Goal: Task Accomplishment & Management: Use online tool/utility

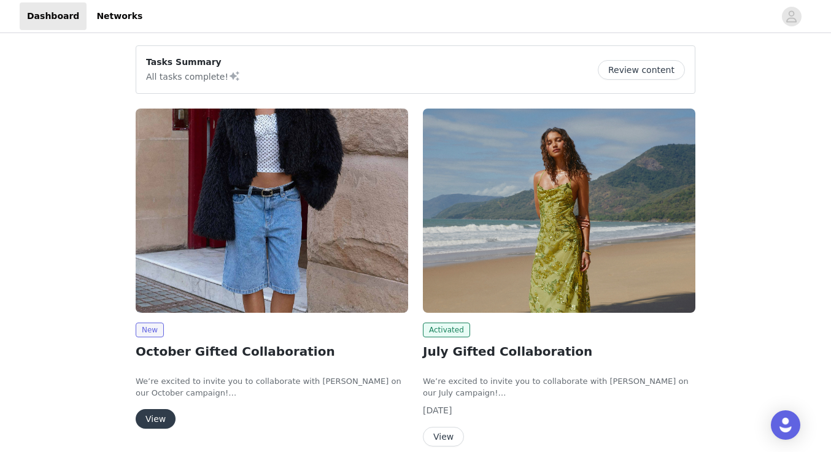
click at [150, 416] on button "View" at bounding box center [156, 419] width 40 height 20
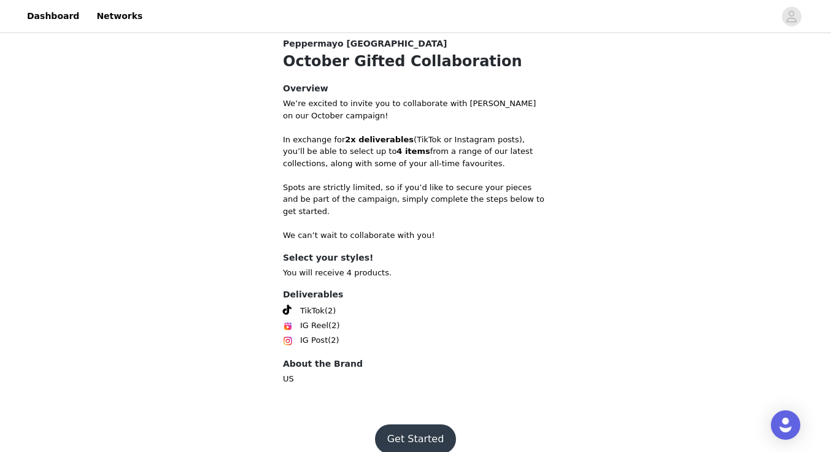
click at [406, 425] on button "Get Started" at bounding box center [416, 439] width 82 height 29
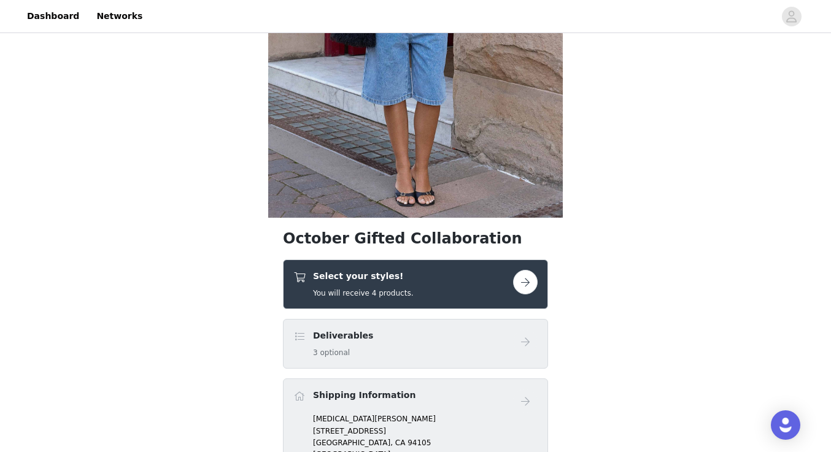
scroll to position [240, 0]
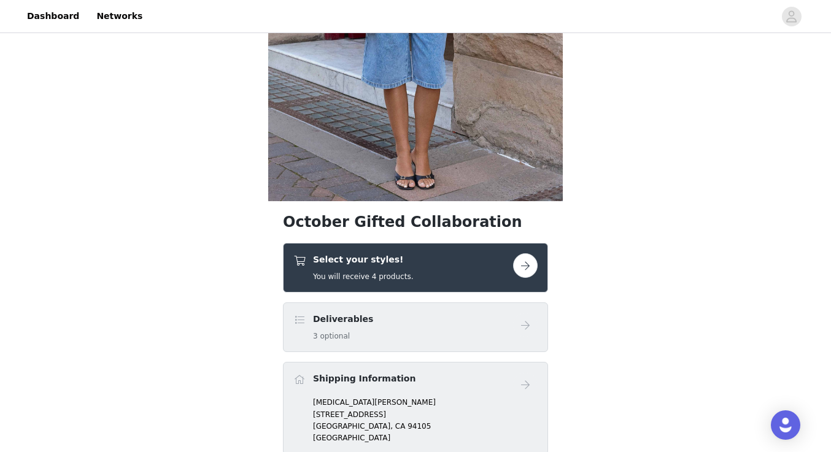
click at [454, 272] on div "Select your styles! You will receive 4 products." at bounding box center [403, 268] width 220 height 29
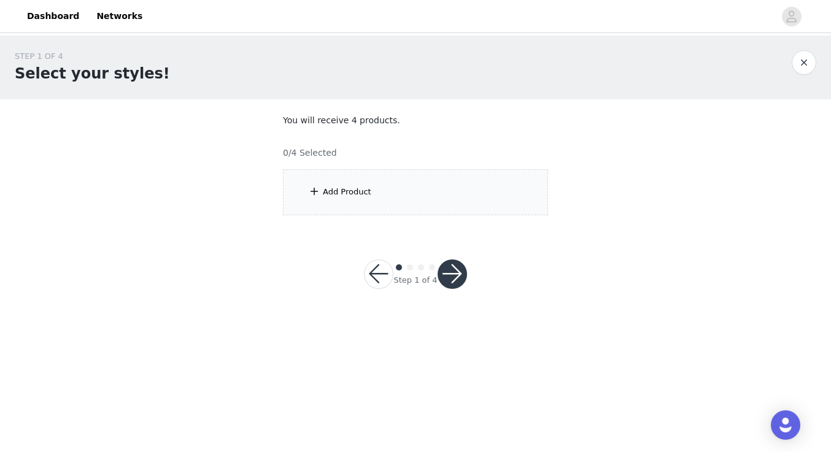
click at [487, 209] on div "Add Product" at bounding box center [415, 192] width 265 height 46
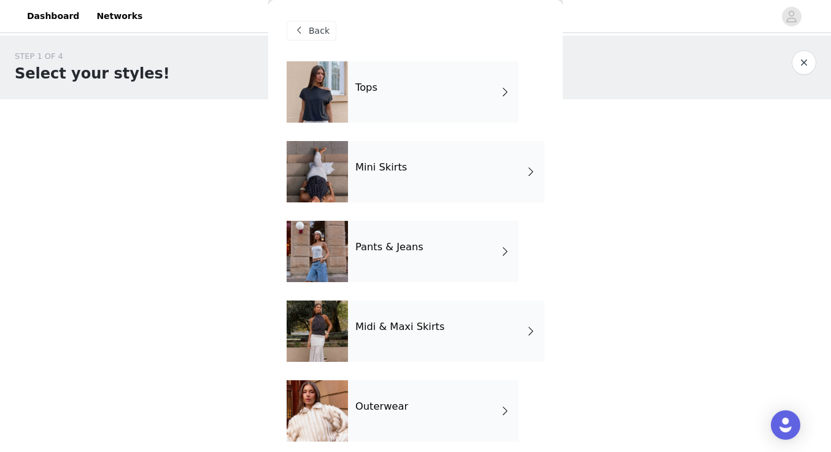
click at [414, 231] on div "Pants & Jeans" at bounding box center [433, 251] width 171 height 61
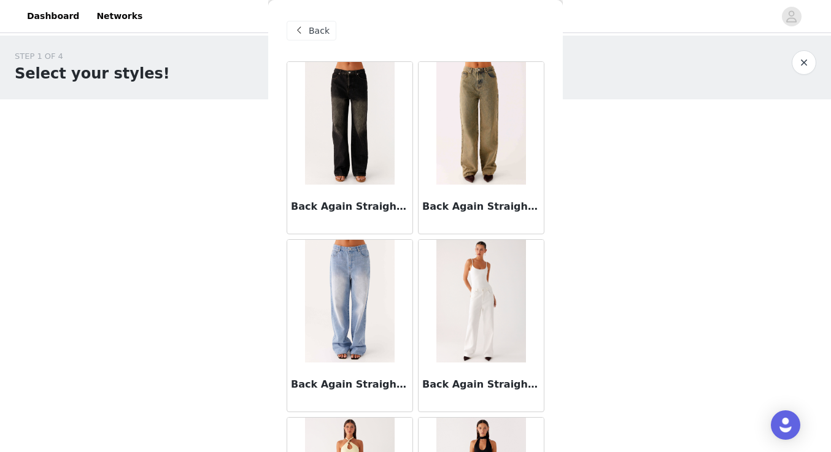
scroll to position [-1, 0]
click at [320, 25] on span "Back" at bounding box center [319, 31] width 21 height 13
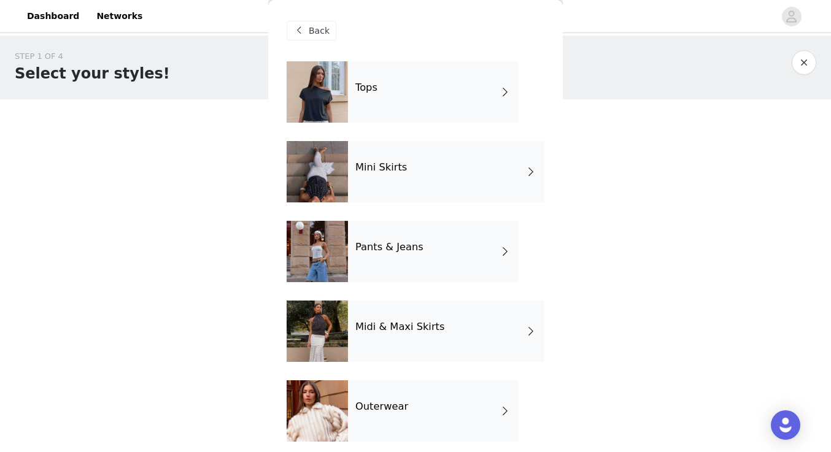
scroll to position [0, 0]
click at [435, 101] on div "Tops" at bounding box center [433, 91] width 171 height 61
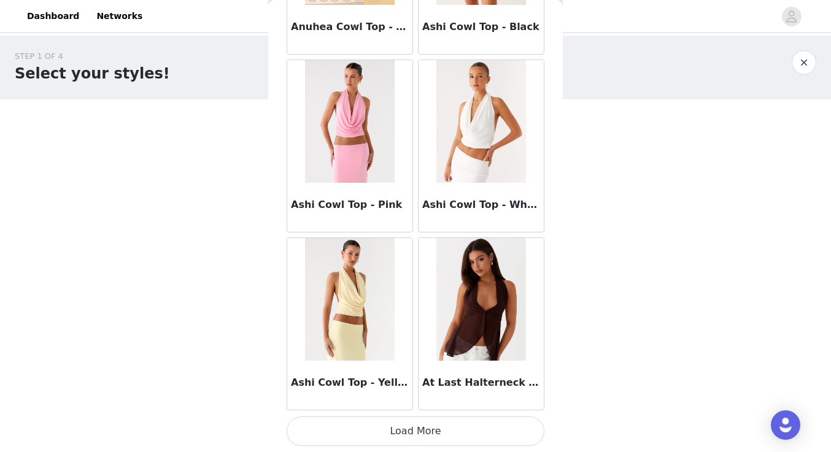
click at [398, 440] on button "Load More" at bounding box center [416, 431] width 258 height 29
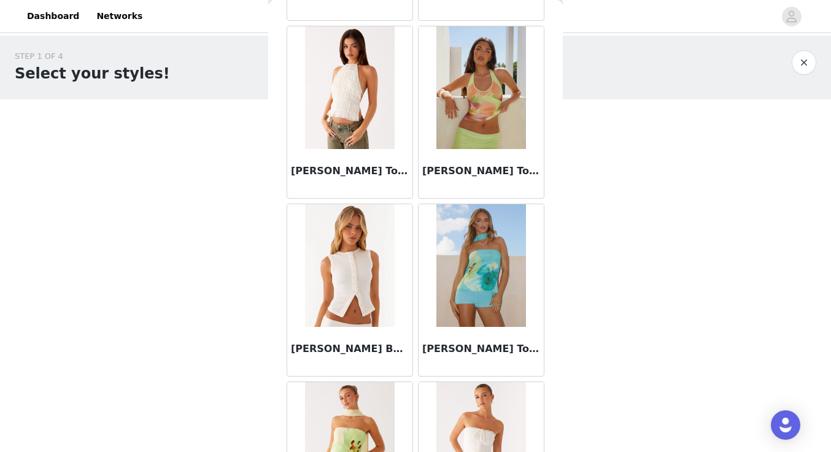
scroll to position [3033, 0]
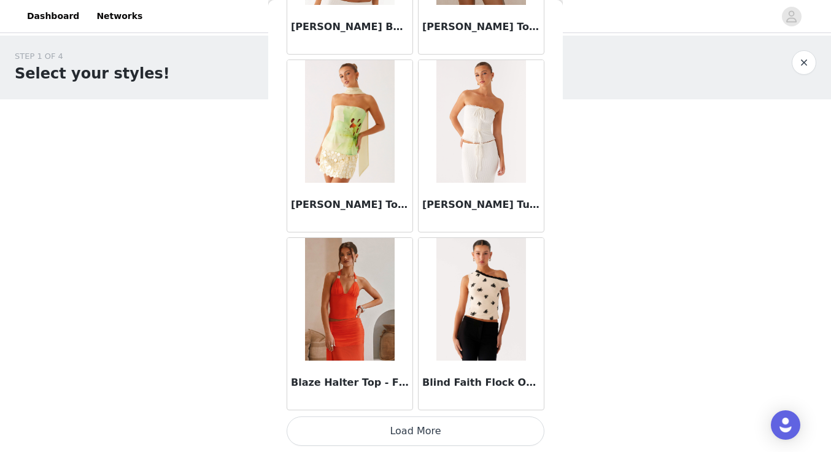
click at [385, 427] on button "Load More" at bounding box center [416, 431] width 258 height 29
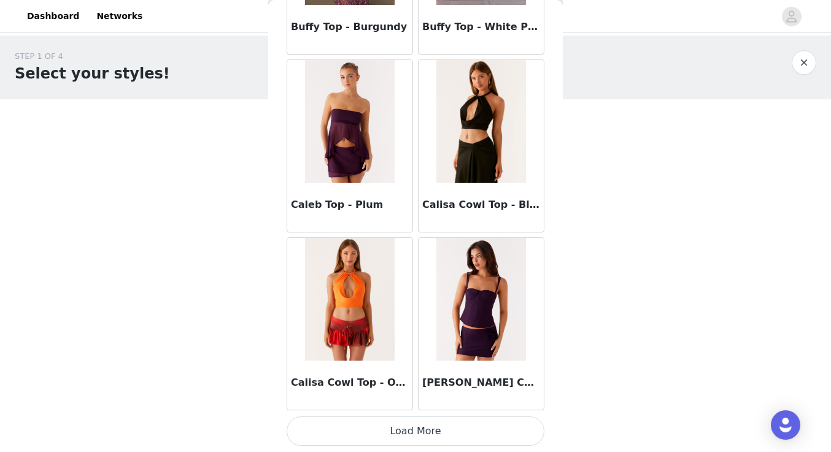
scroll to position [0, 0]
click at [376, 428] on button "Load More" at bounding box center [416, 431] width 258 height 29
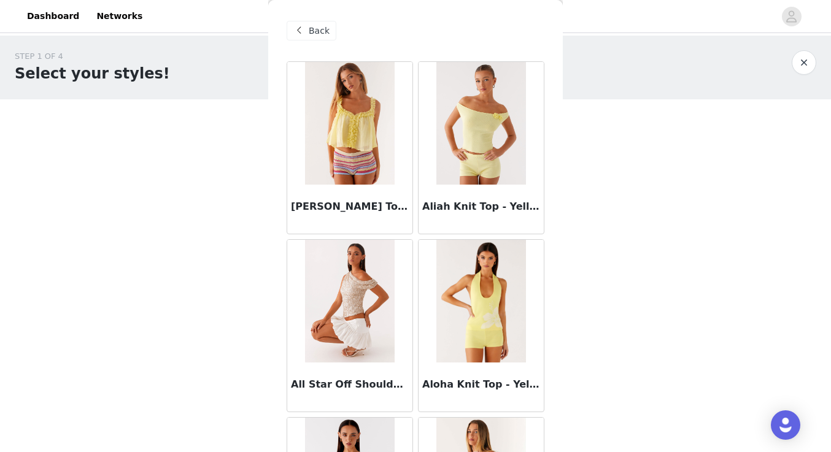
click at [322, 34] on span "Back" at bounding box center [319, 31] width 21 height 13
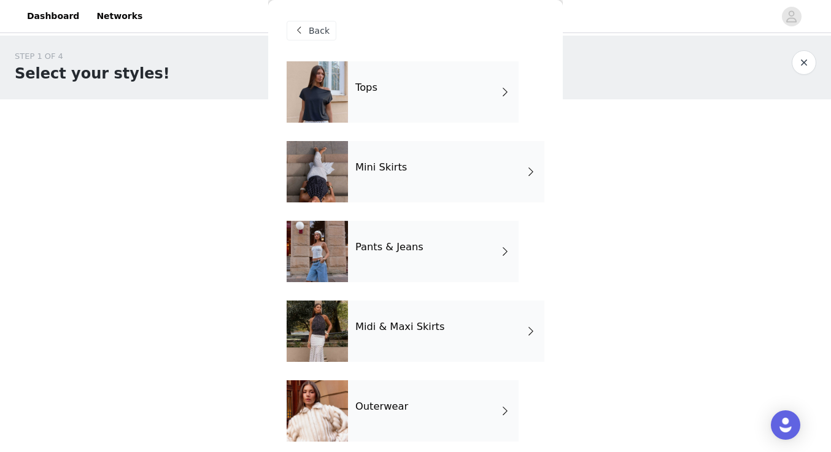
click at [396, 191] on div "Mini Skirts" at bounding box center [446, 171] width 196 height 61
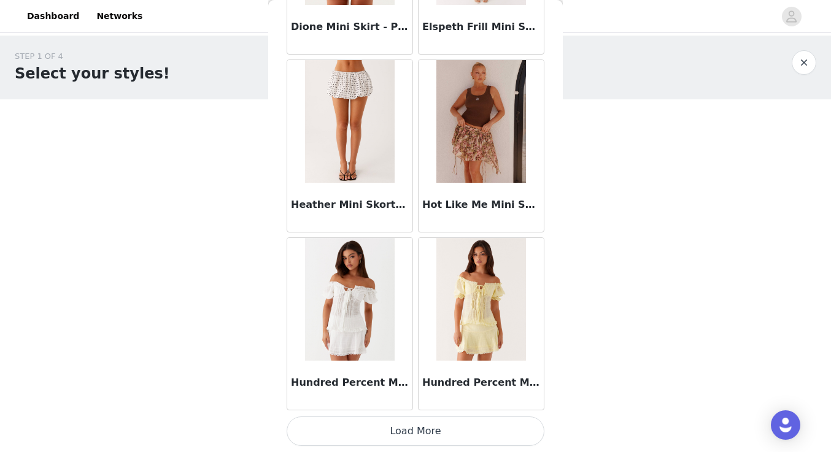
scroll to position [1426, 0]
click at [393, 425] on button "Load More" at bounding box center [416, 431] width 258 height 29
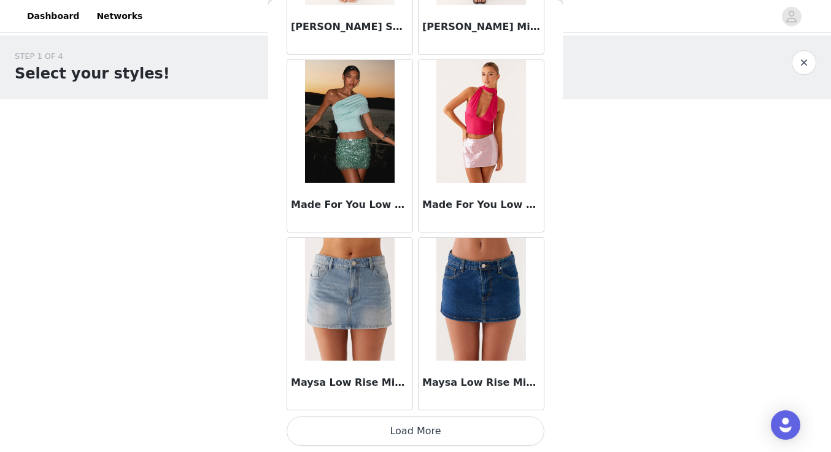
scroll to position [0, 0]
click at [403, 435] on button "Load More" at bounding box center [416, 431] width 258 height 29
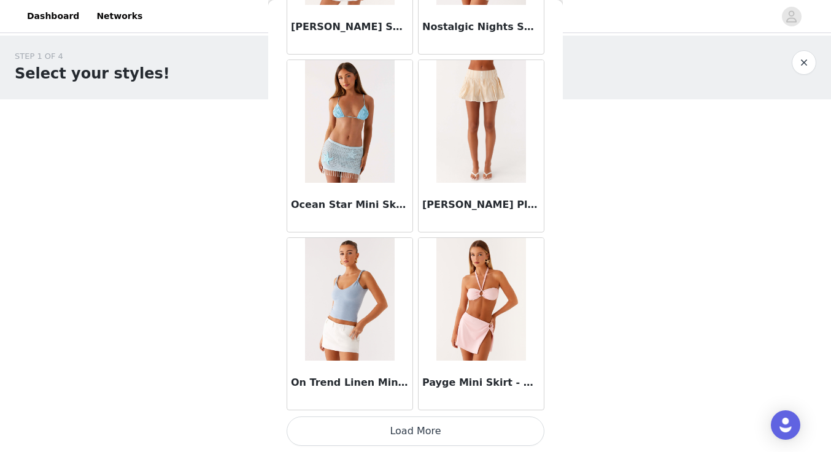
click at [401, 424] on button "Load More" at bounding box center [416, 431] width 258 height 29
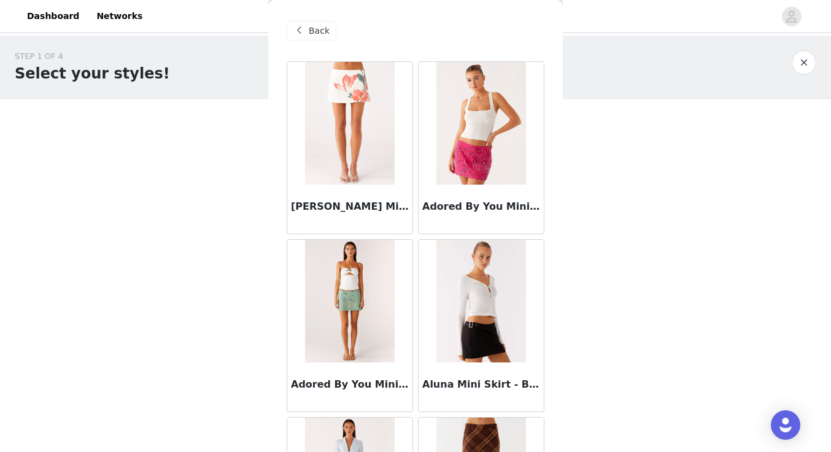
click at [321, 38] on div "Back" at bounding box center [312, 31] width 50 height 20
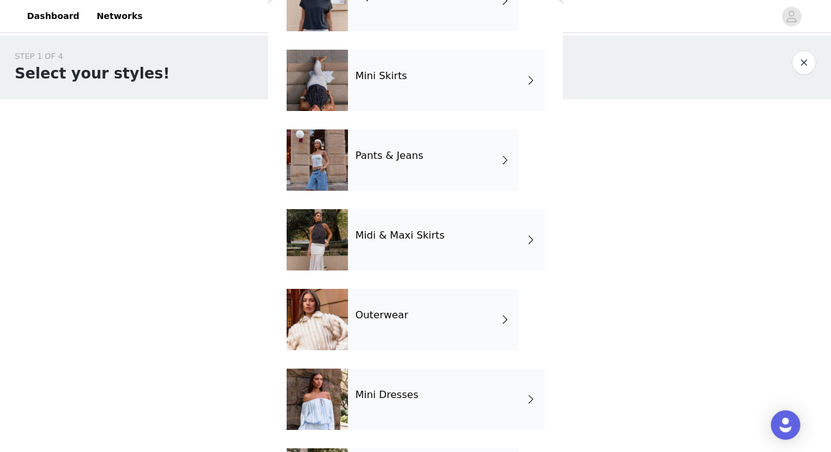
scroll to position [98, 0]
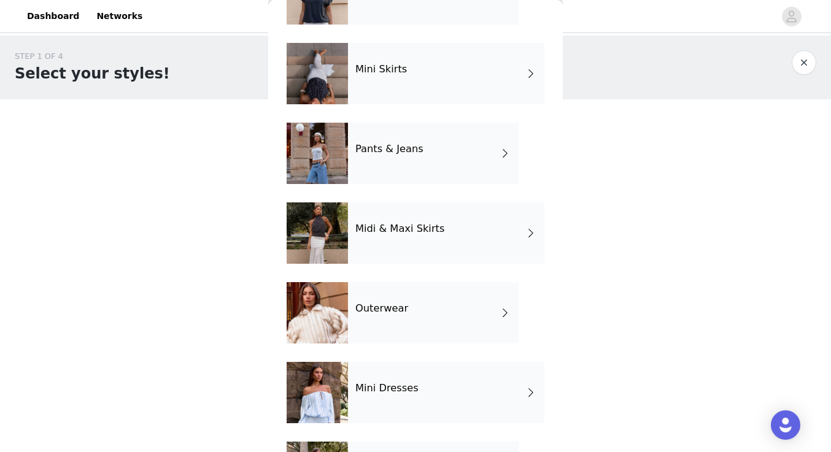
click at [426, 238] on div "Midi & Maxi Skirts" at bounding box center [446, 233] width 196 height 61
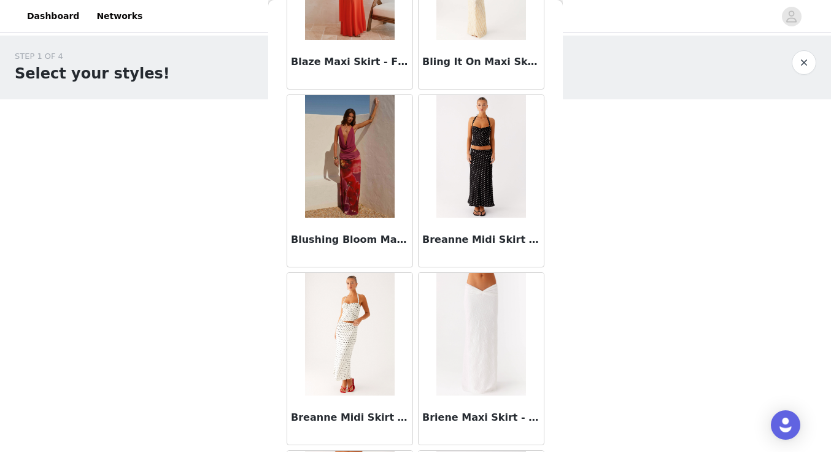
scroll to position [0, 0]
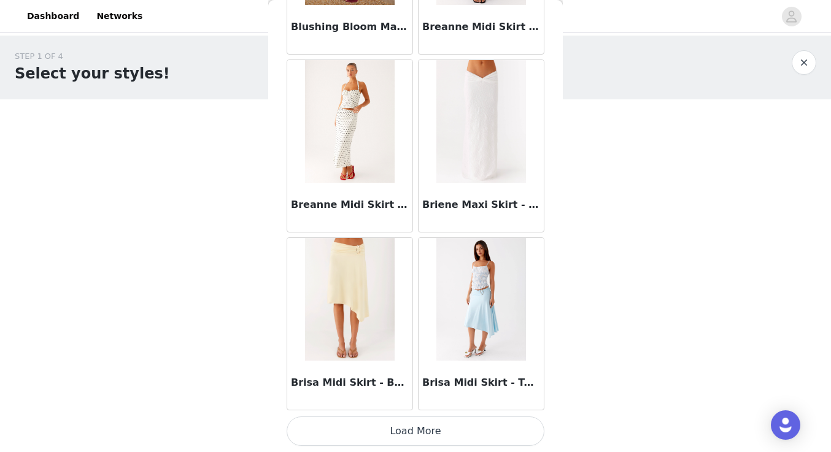
click at [413, 437] on button "Load More" at bounding box center [416, 431] width 258 height 29
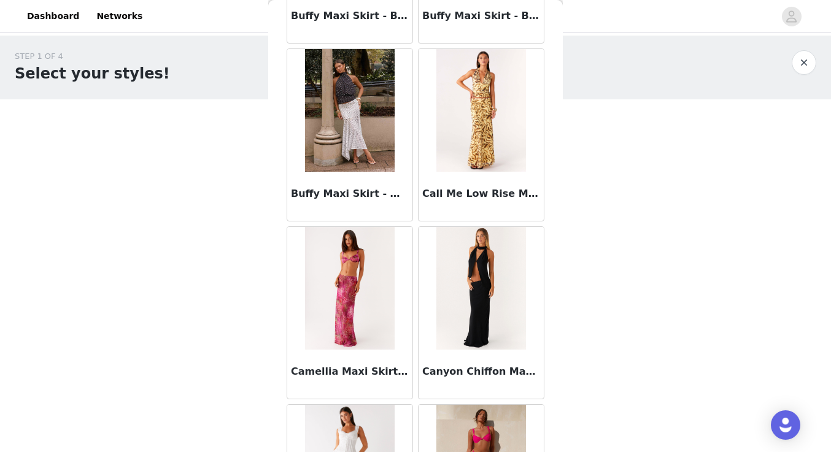
scroll to position [1974, 0]
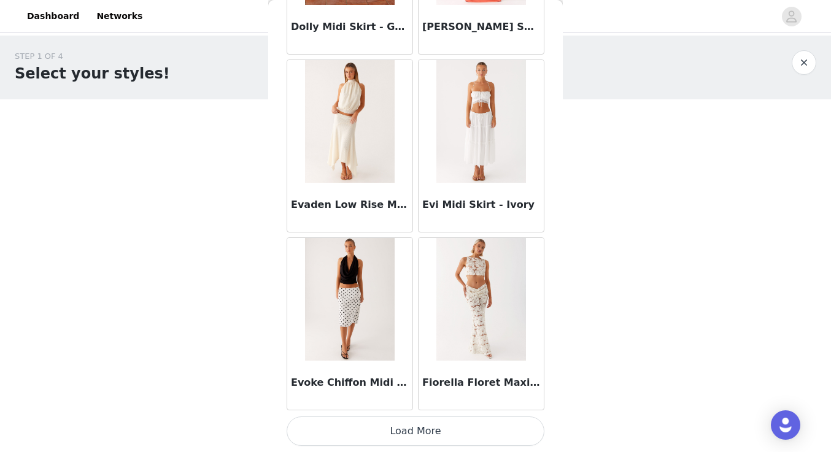
click at [419, 445] on button "Load More" at bounding box center [416, 431] width 258 height 29
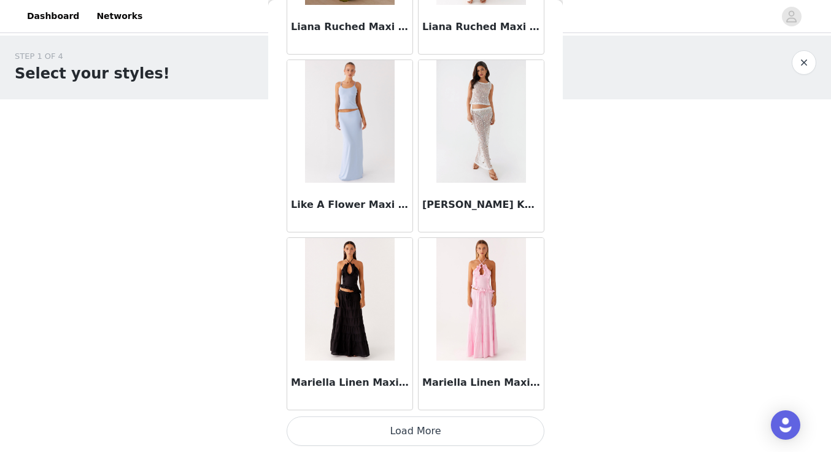
click at [406, 429] on button "Load More" at bounding box center [416, 431] width 258 height 29
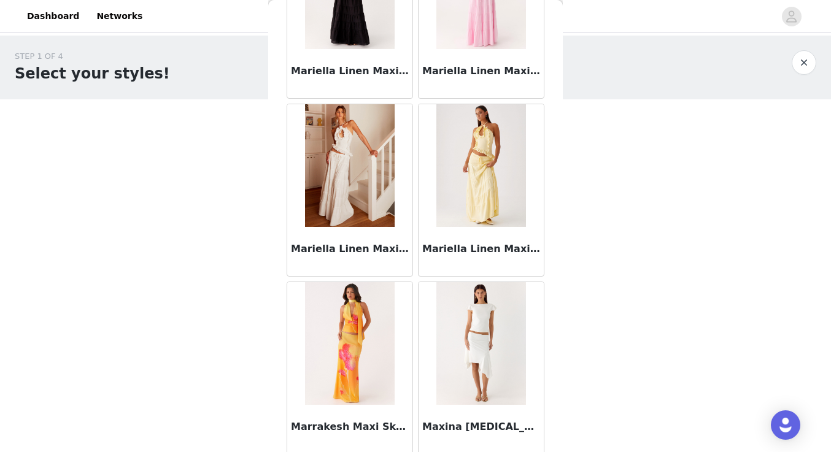
scroll to position [5302, 0]
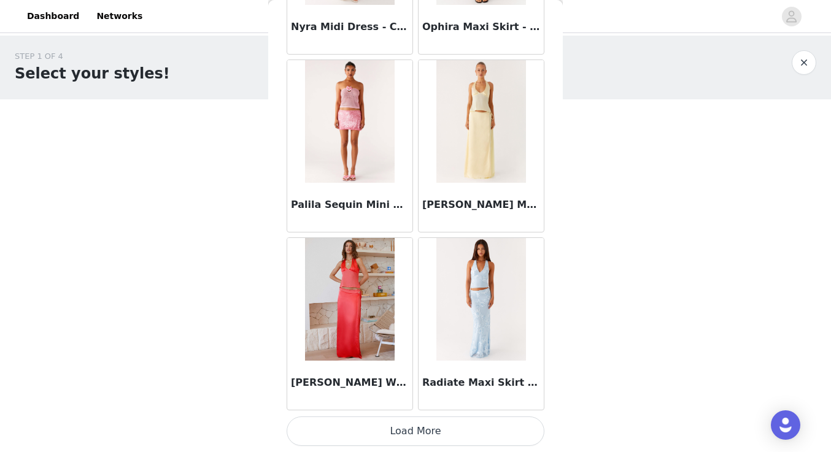
click at [401, 422] on button "Load More" at bounding box center [416, 431] width 258 height 29
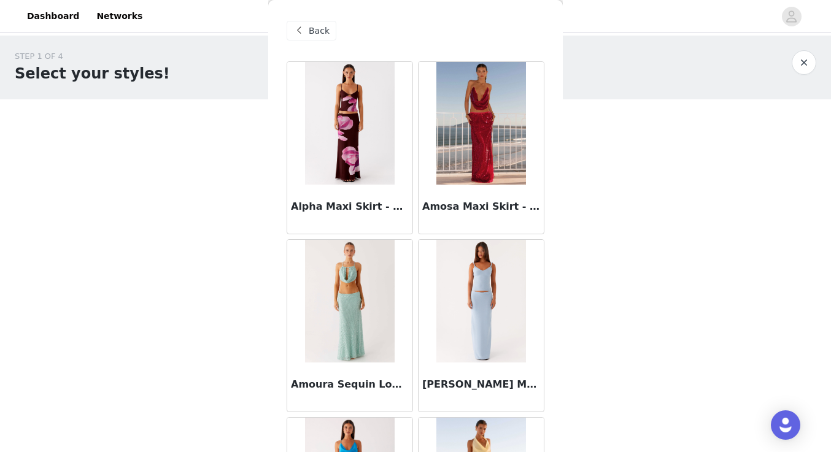
scroll to position [-1, 0]
click at [322, 25] on span "Back" at bounding box center [319, 31] width 21 height 13
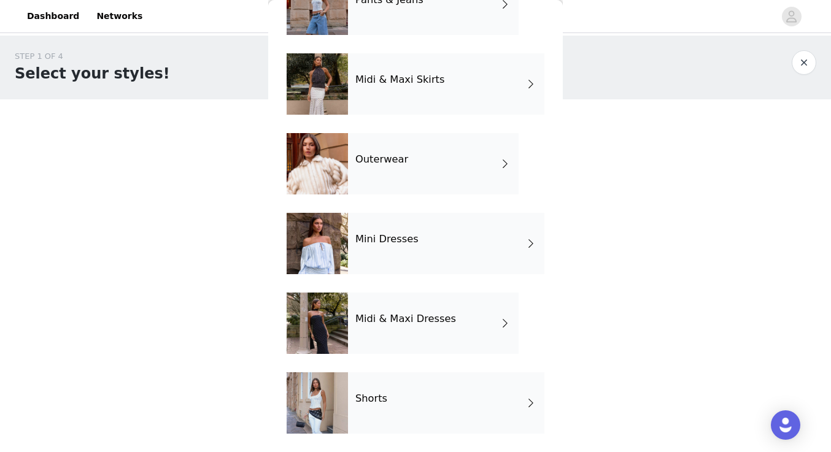
scroll to position [0, 0]
click at [385, 406] on div "Shorts" at bounding box center [446, 403] width 196 height 61
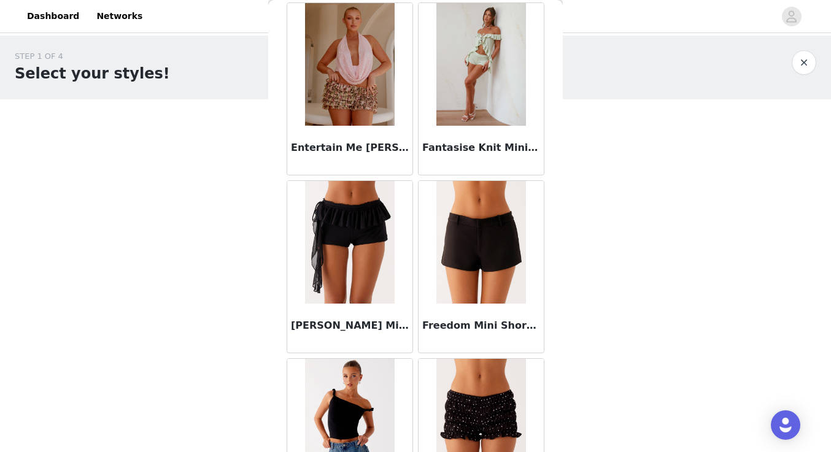
scroll to position [1311, 0]
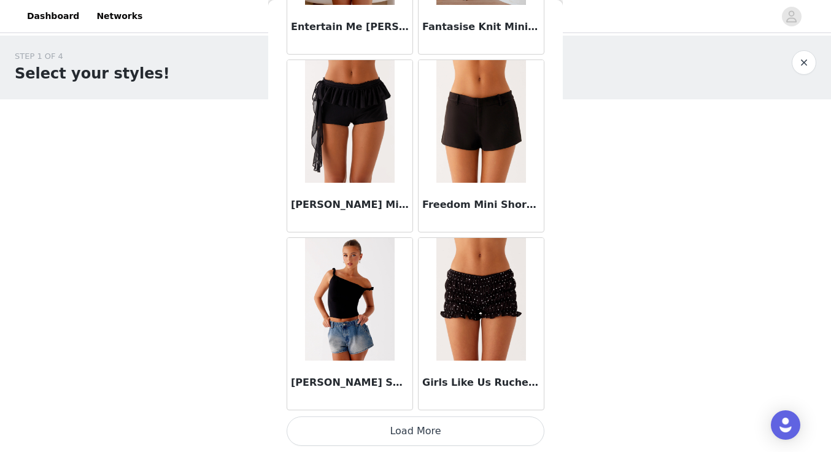
click at [401, 422] on button "Load More" at bounding box center [416, 431] width 258 height 29
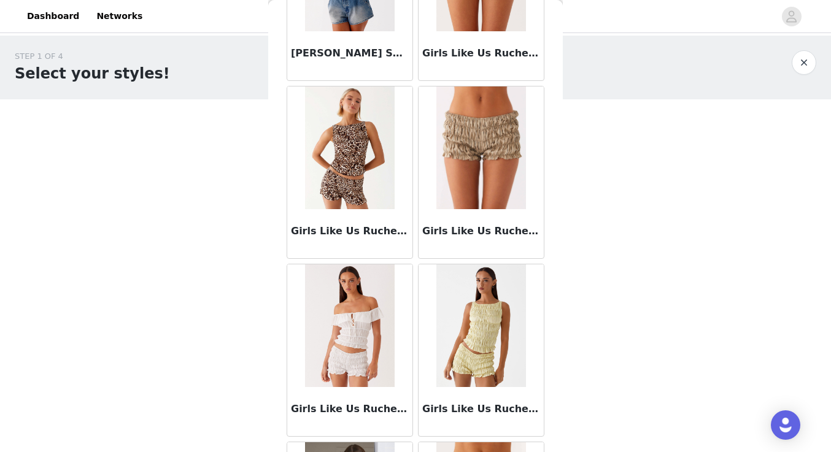
scroll to position [1754, 0]
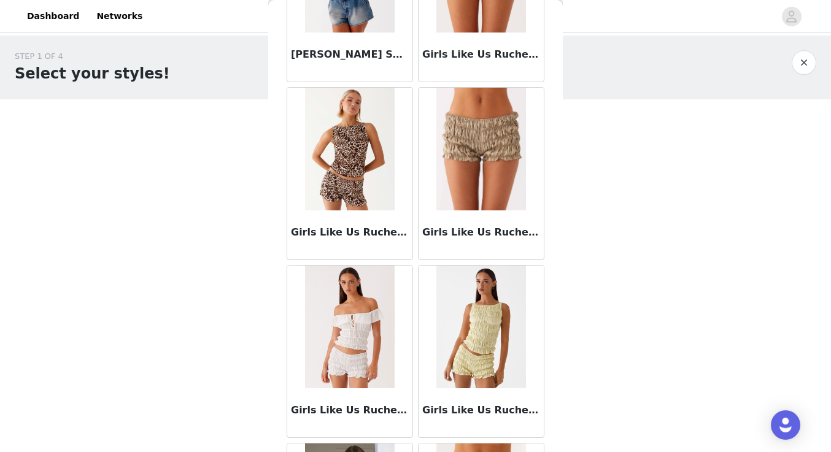
click at [489, 183] on img at bounding box center [480, 149] width 89 height 123
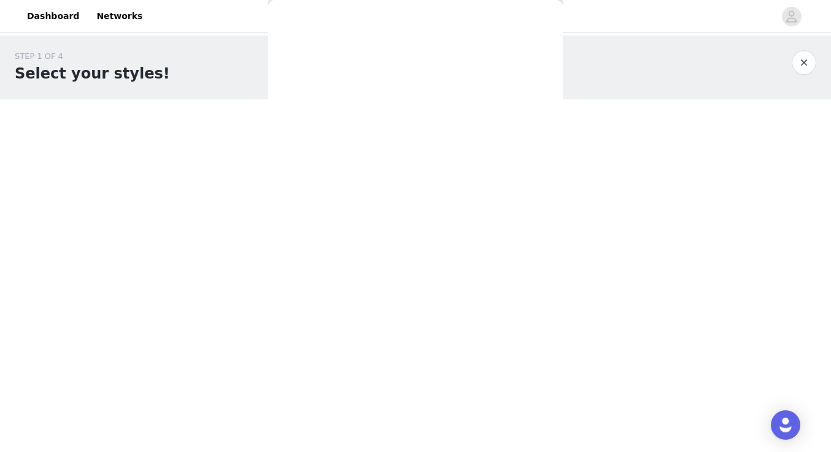
scroll to position [0, 0]
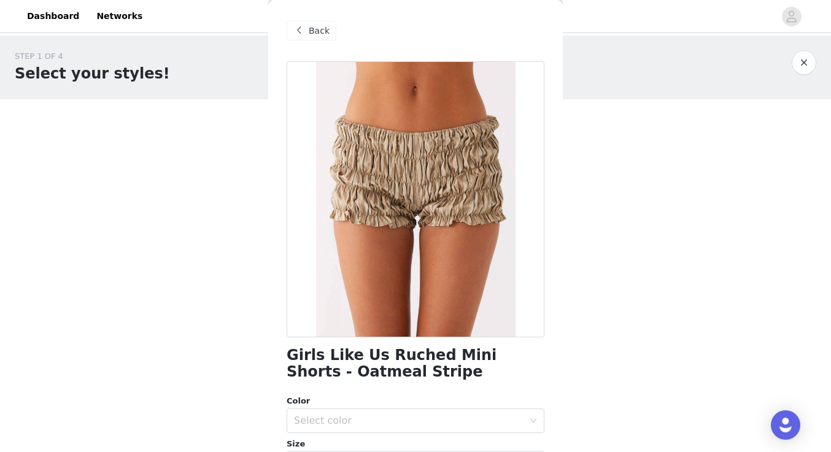
click at [328, 31] on div "Back" at bounding box center [312, 31] width 50 height 20
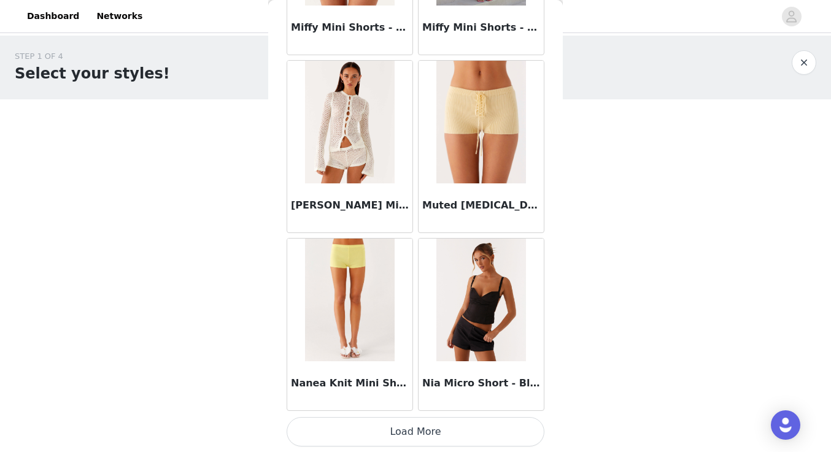
click at [403, 440] on button "Load More" at bounding box center [416, 431] width 258 height 29
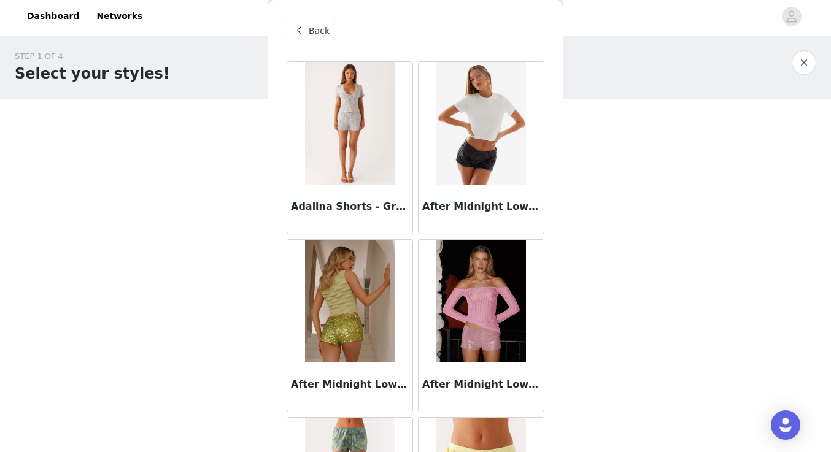
click at [317, 37] on div "Back" at bounding box center [312, 31] width 50 height 20
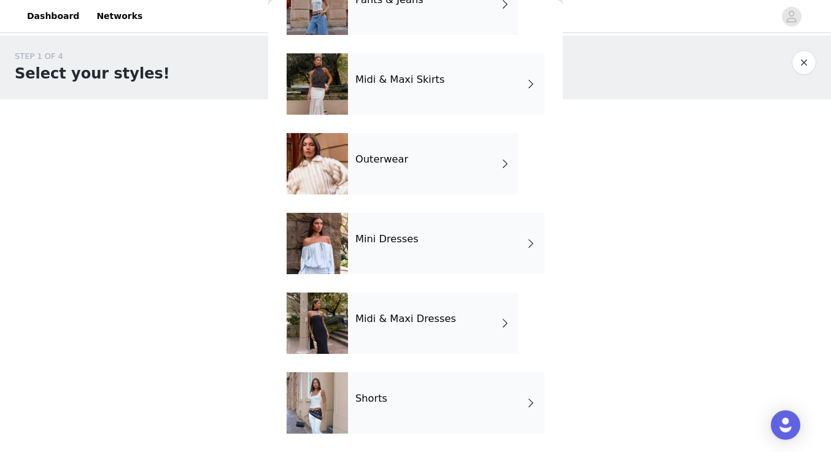
scroll to position [247, 0]
click at [422, 171] on div "Outerwear" at bounding box center [433, 163] width 171 height 61
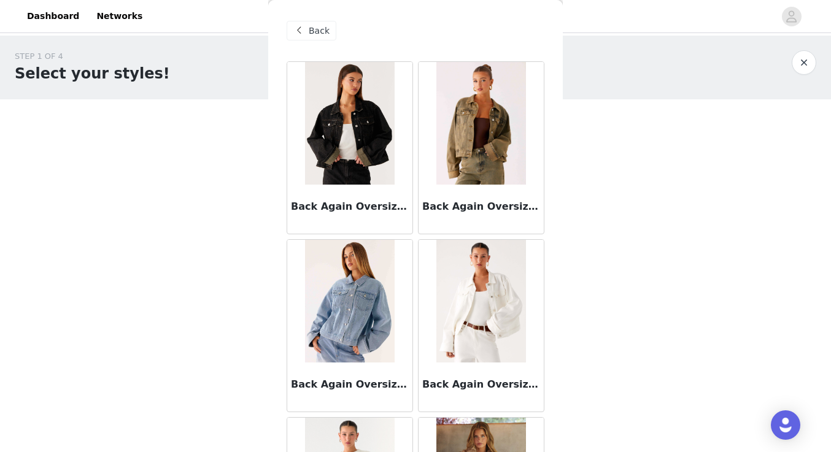
scroll to position [0, 0]
click at [305, 31] on span at bounding box center [299, 30] width 15 height 15
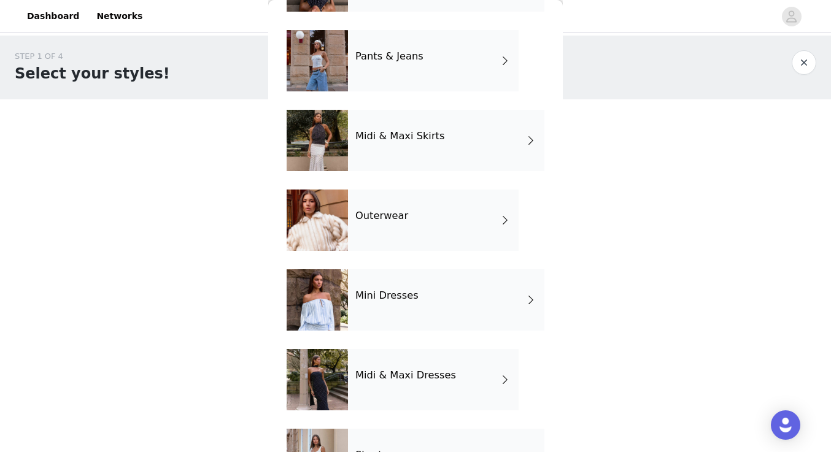
scroll to position [196, 0]
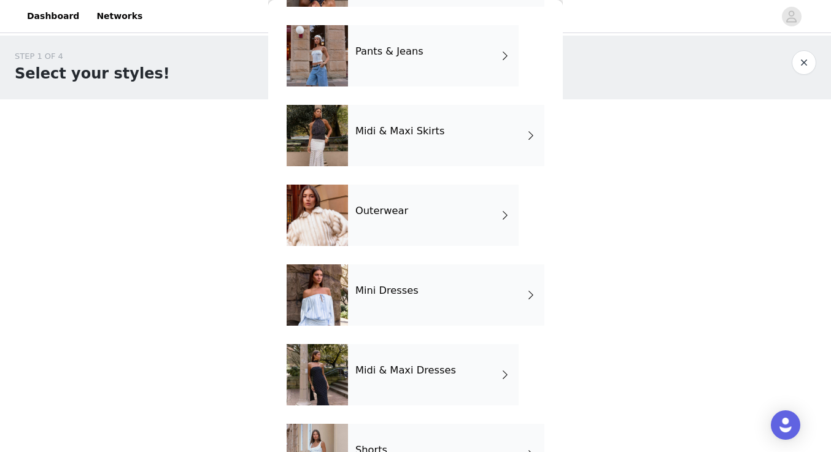
click at [412, 304] on div "Mini Dresses" at bounding box center [446, 295] width 196 height 61
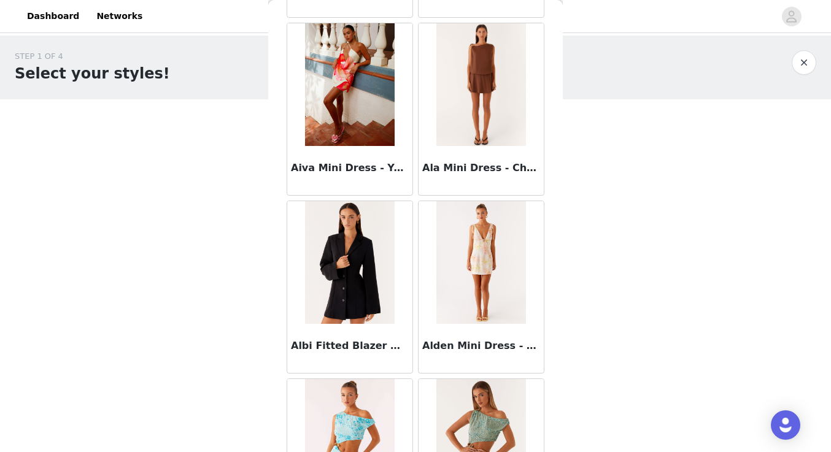
scroll to position [832, 0]
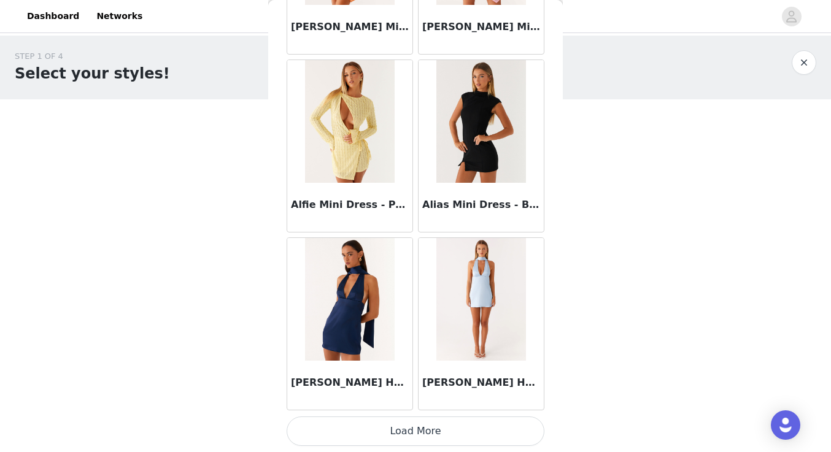
click at [419, 428] on button "Load More" at bounding box center [416, 431] width 258 height 29
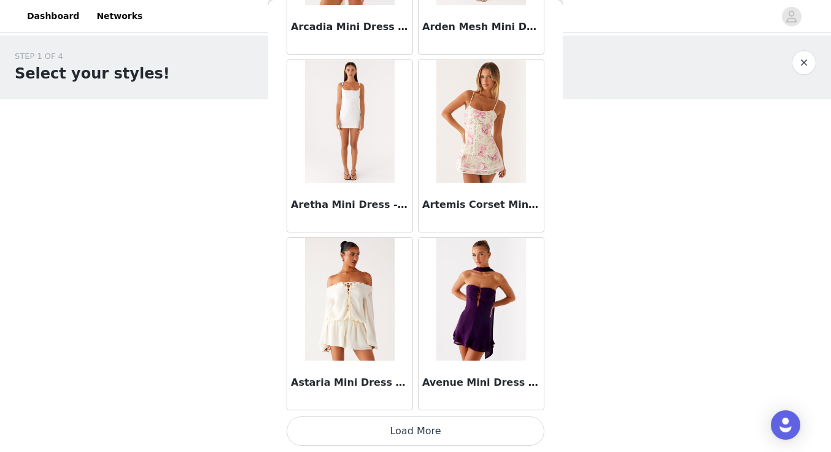
scroll to position [3206, 0]
click at [406, 423] on button "Load More" at bounding box center [416, 431] width 258 height 29
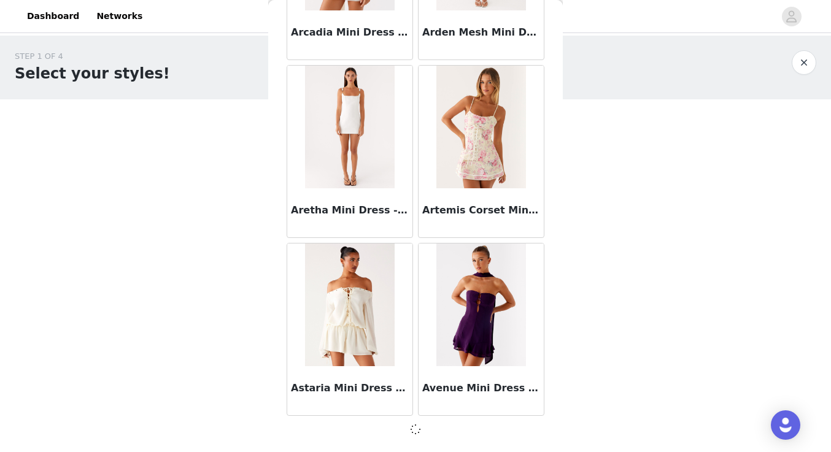
scroll to position [3201, 0]
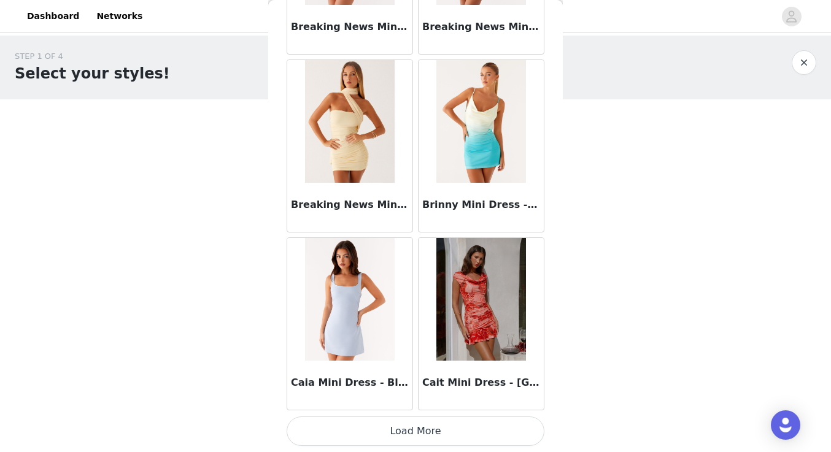
click at [407, 440] on button "Load More" at bounding box center [416, 431] width 258 height 29
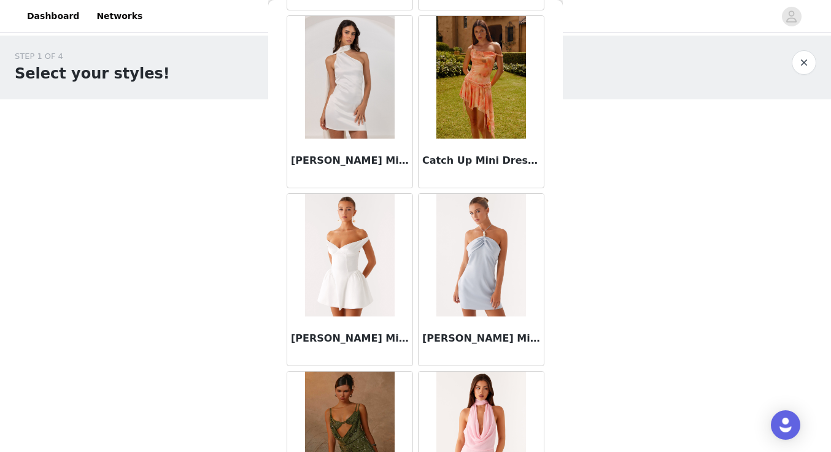
scroll to position [6636, 0]
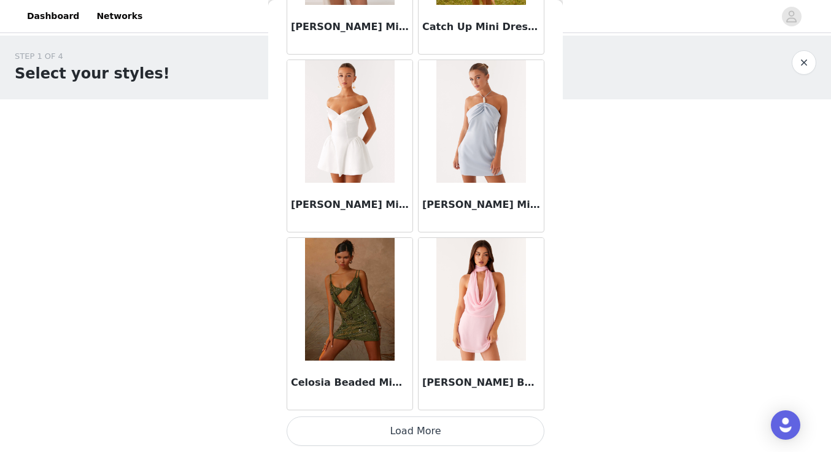
click at [422, 424] on button "Load More" at bounding box center [416, 431] width 258 height 29
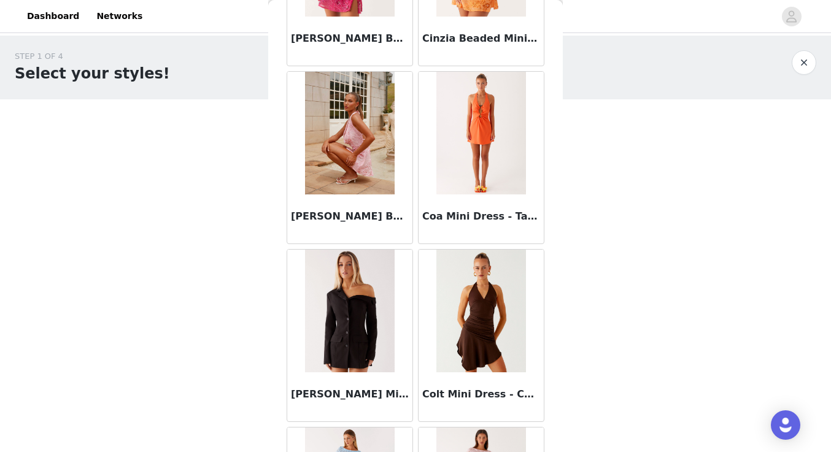
scroll to position [7825, 0]
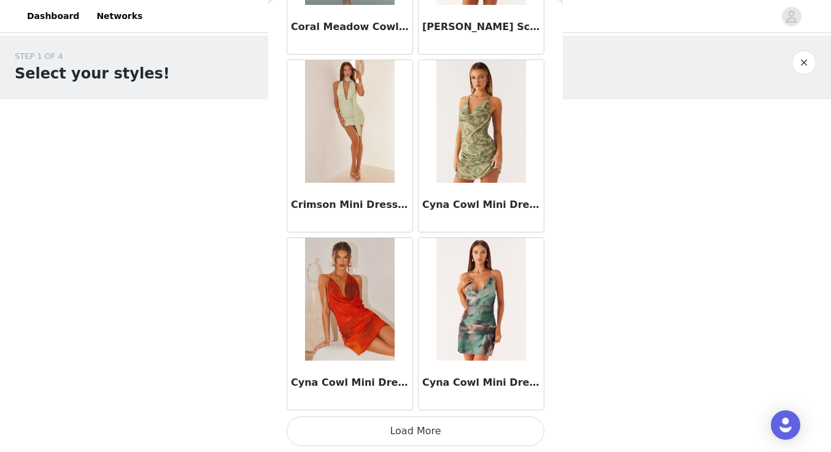
click at [401, 438] on button "Load More" at bounding box center [416, 431] width 258 height 29
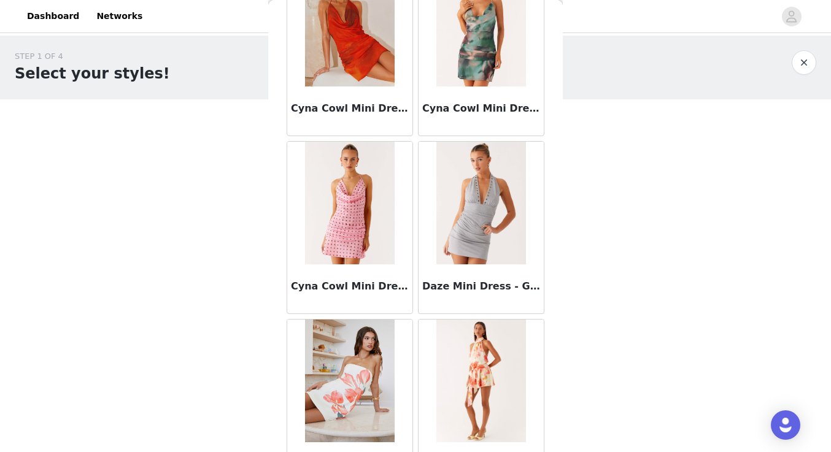
scroll to position [8826, 0]
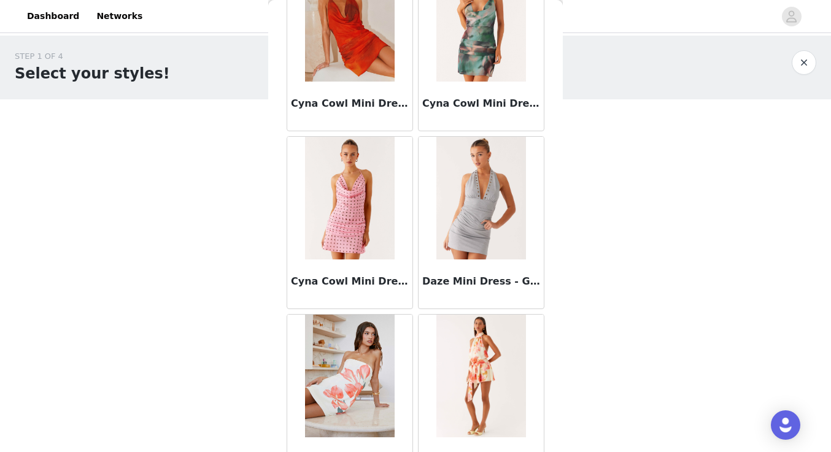
click at [416, 346] on div "Diablo Backless Mini Dress - Mimosa Blossom" at bounding box center [481, 401] width 131 height 178
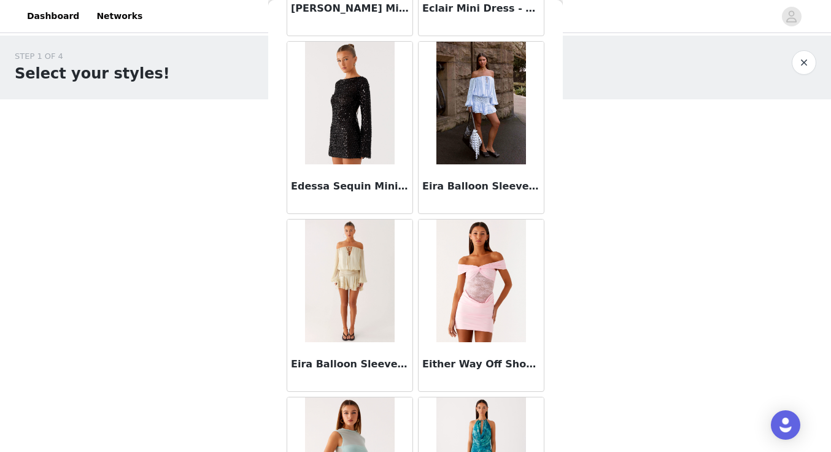
scroll to position [10168, 0]
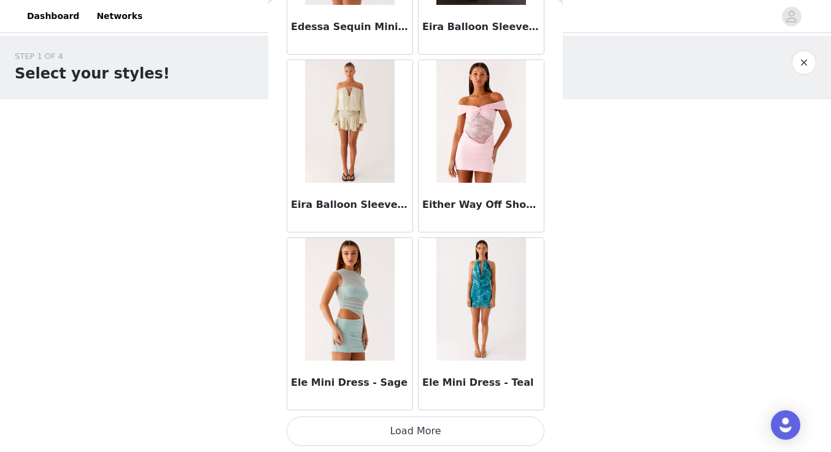
click at [390, 425] on button "Load More" at bounding box center [416, 431] width 258 height 29
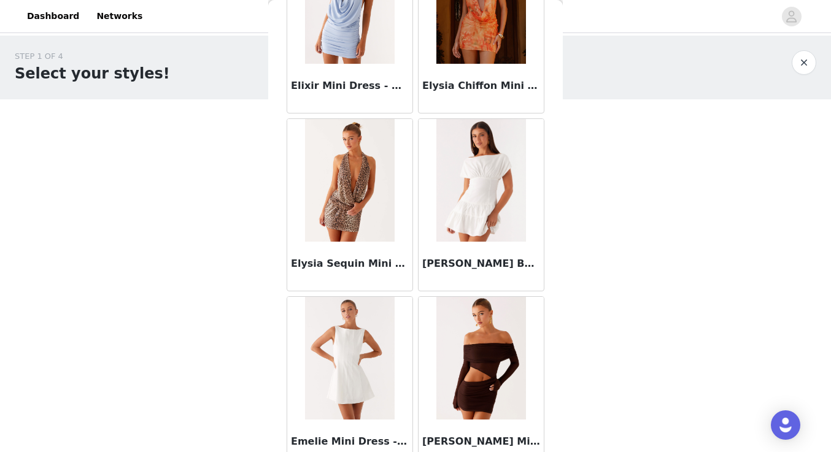
scroll to position [11695, 0]
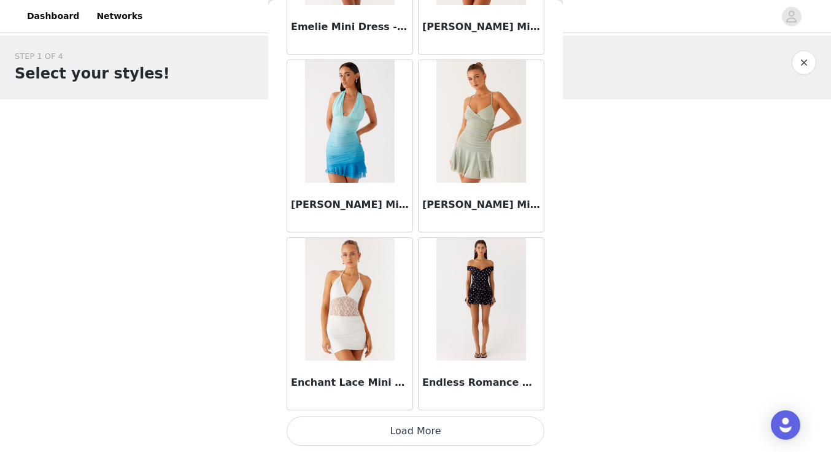
click at [395, 424] on button "Load More" at bounding box center [416, 431] width 258 height 29
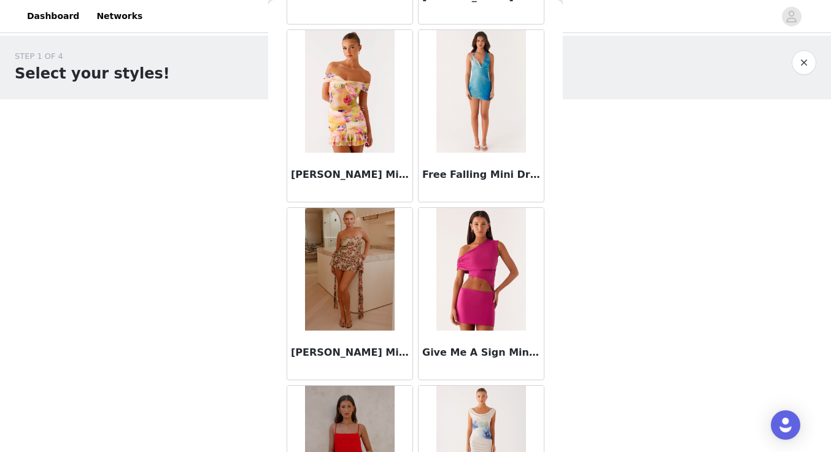
scroll to position [13739, 0]
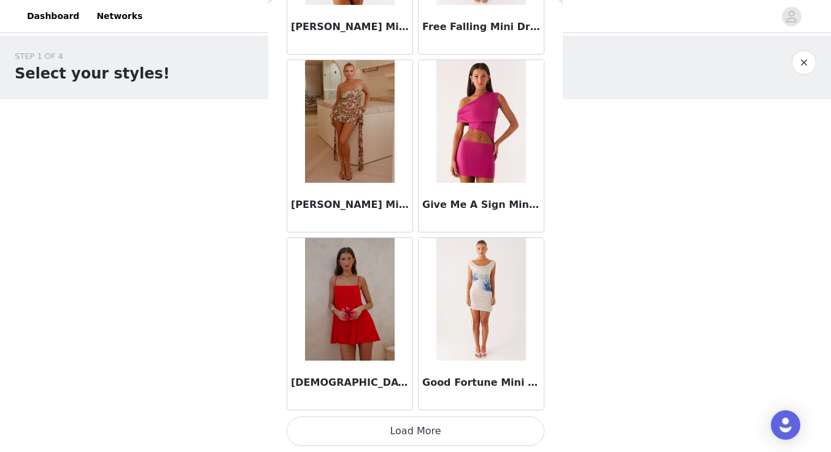
click at [395, 426] on button "Load More" at bounding box center [416, 431] width 258 height 29
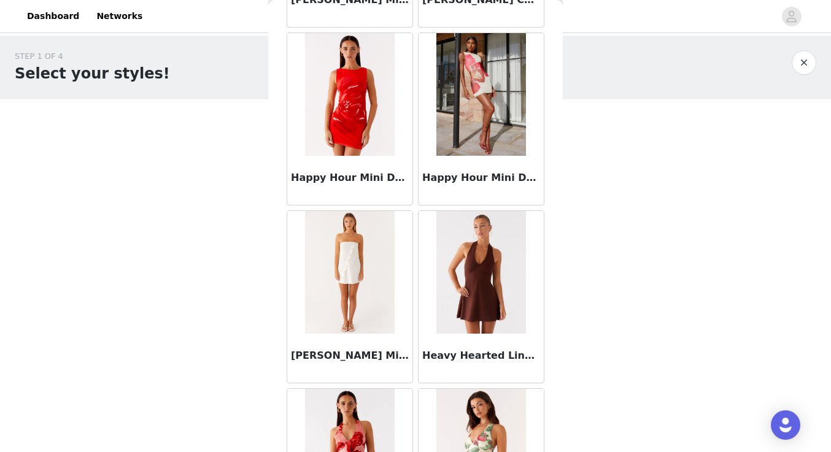
scroll to position [15001, 0]
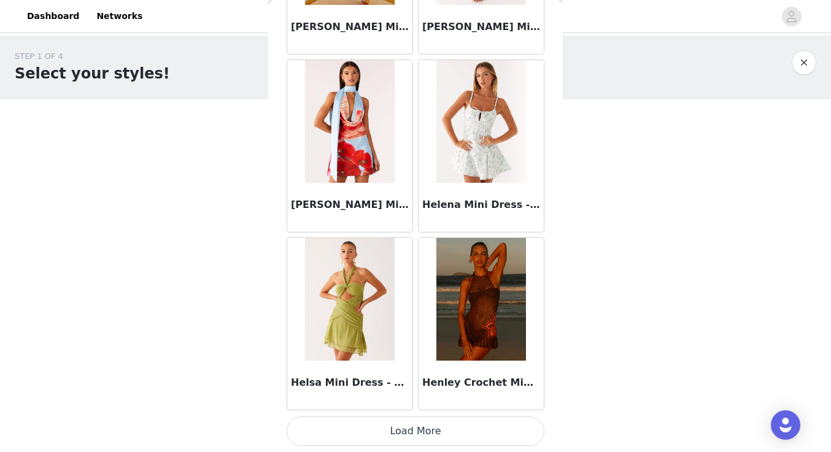
click at [419, 429] on button "Load More" at bounding box center [416, 431] width 258 height 29
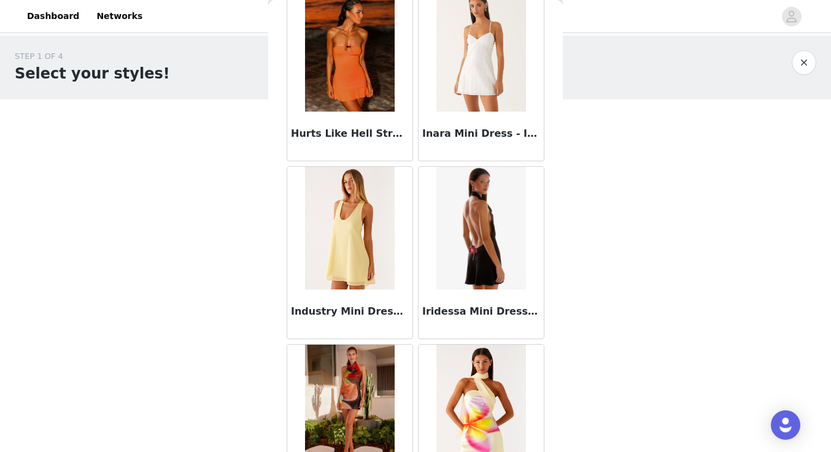
scroll to position [16986, 0]
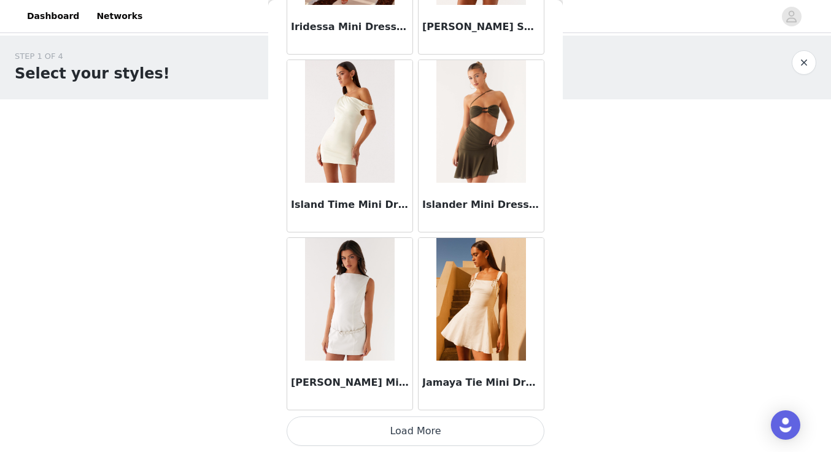
click at [404, 440] on button "Load More" at bounding box center [416, 431] width 258 height 29
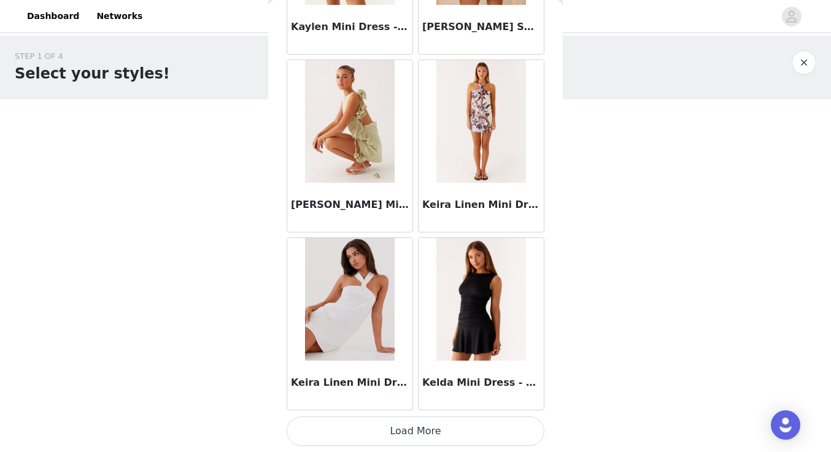
scroll to position [19227, 0]
click at [392, 430] on button "Load More" at bounding box center [416, 431] width 258 height 29
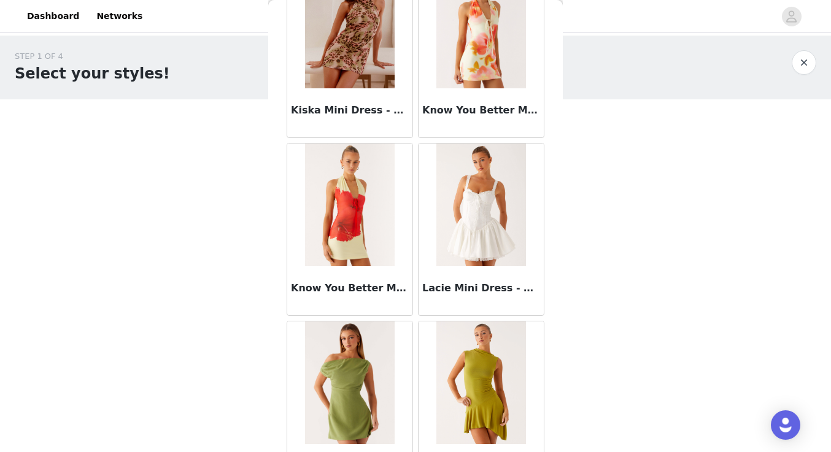
scroll to position [20745, 0]
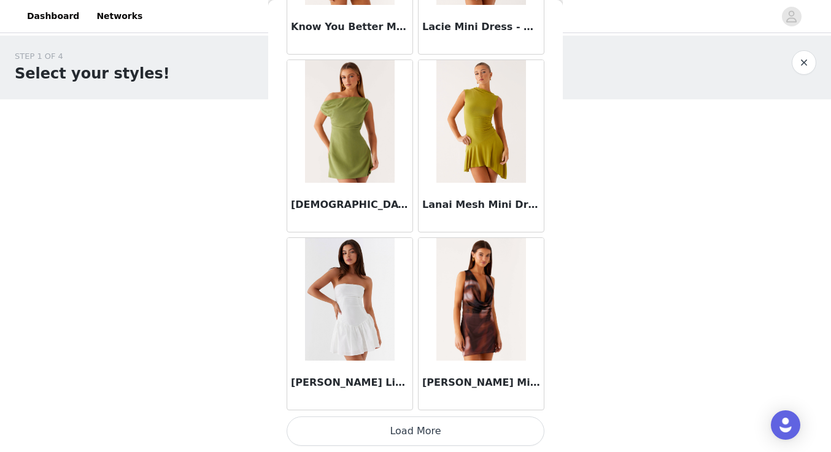
click at [398, 425] on button "Load More" at bounding box center [416, 431] width 258 height 29
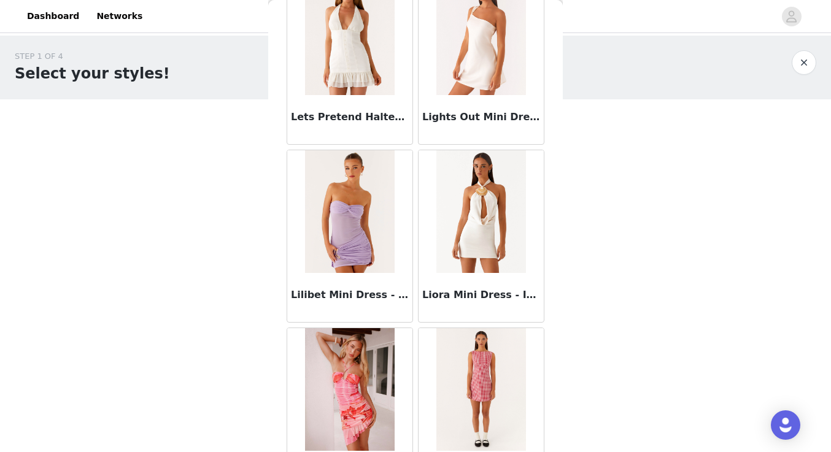
scroll to position [21809, 0]
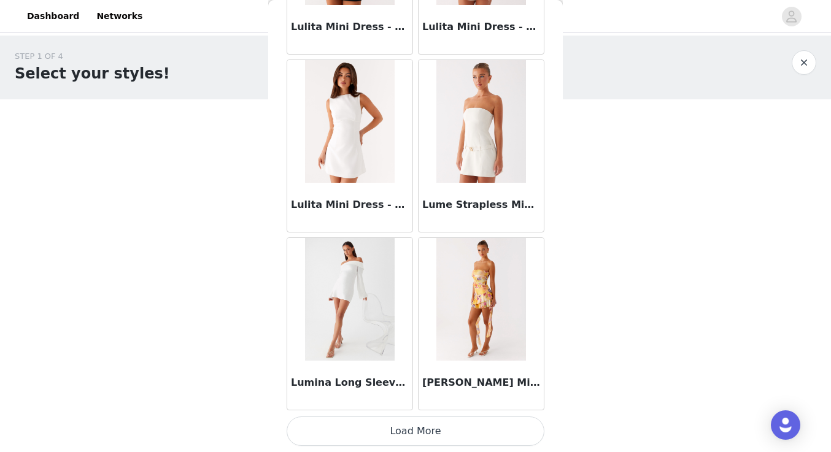
click at [400, 435] on button "Load More" at bounding box center [416, 431] width 258 height 29
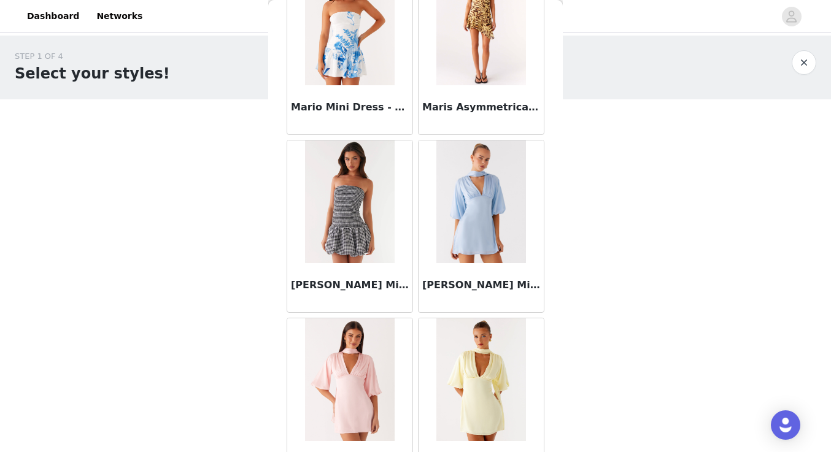
scroll to position [23952, 0]
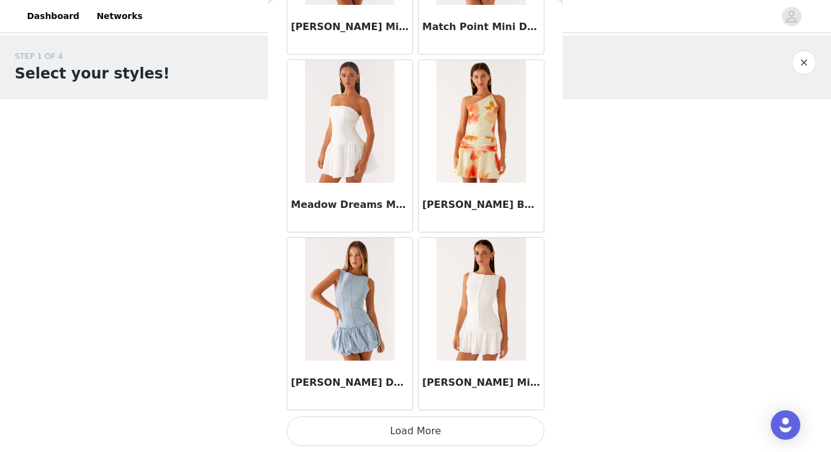
click at [393, 424] on button "Load More" at bounding box center [416, 431] width 258 height 29
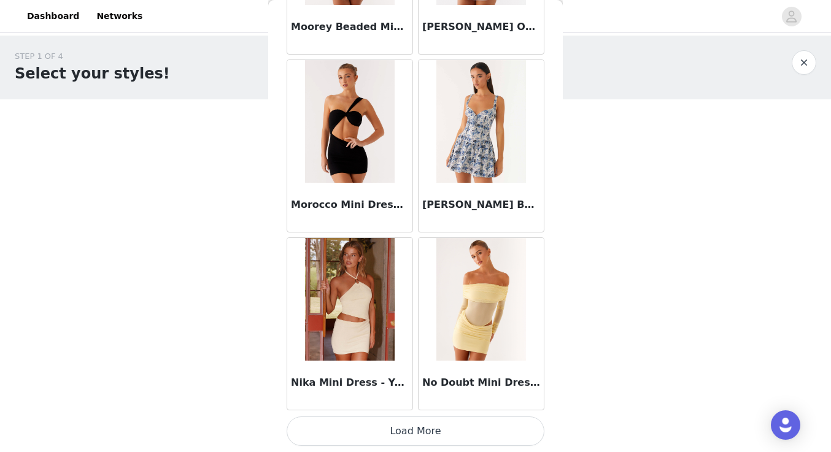
click at [407, 425] on button "Load More" at bounding box center [416, 431] width 258 height 29
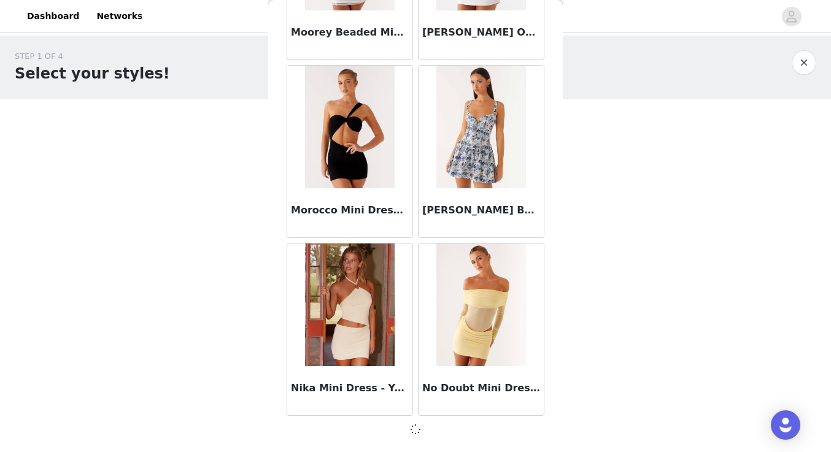
scroll to position [26342, 0]
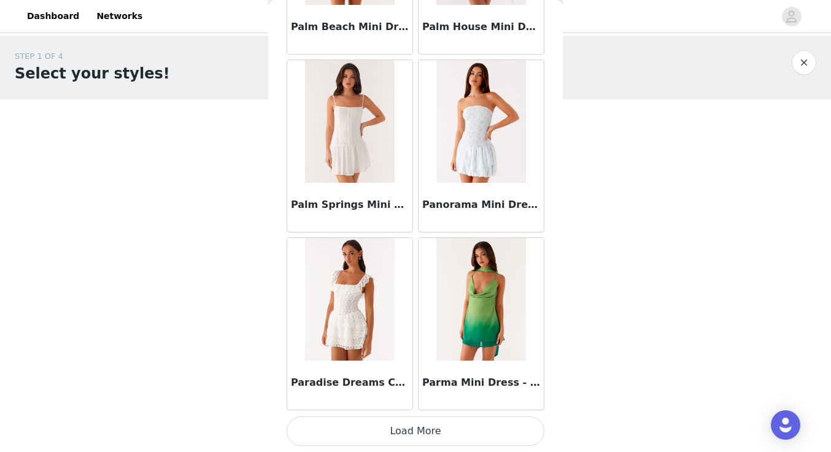
click at [412, 429] on button "Load More" at bounding box center [416, 431] width 258 height 29
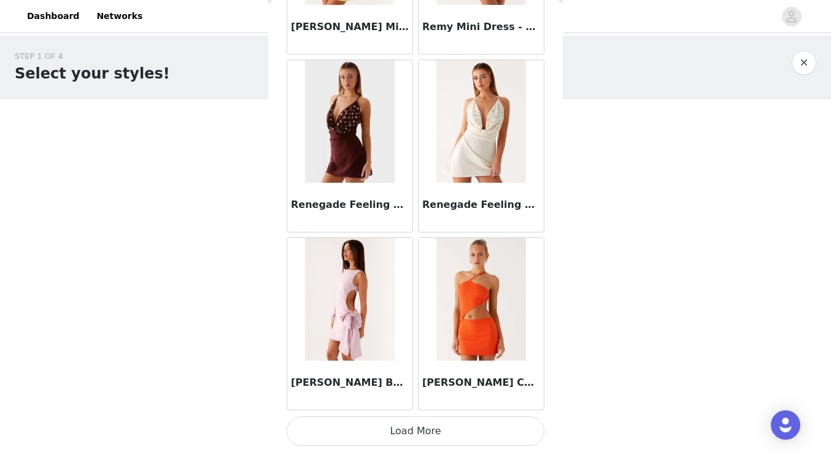
scroll to position [29908, 0]
click at [400, 435] on button "Load More" at bounding box center [416, 431] width 258 height 29
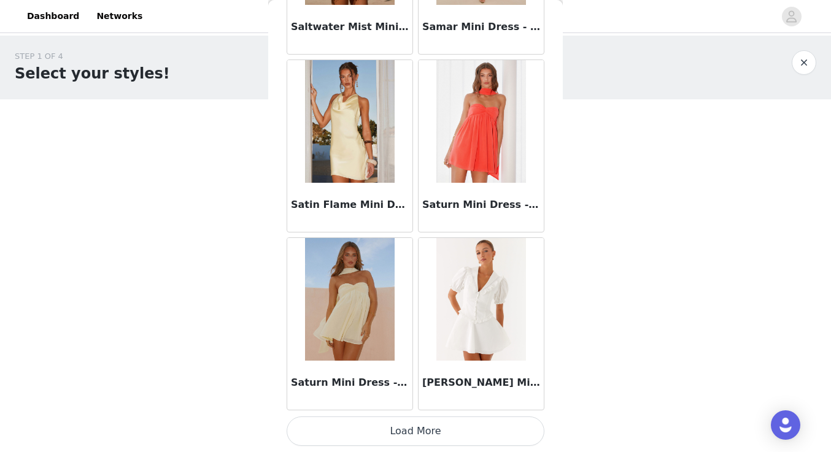
scroll to position [31688, 0]
click at [421, 430] on button "Load More" at bounding box center [416, 431] width 258 height 29
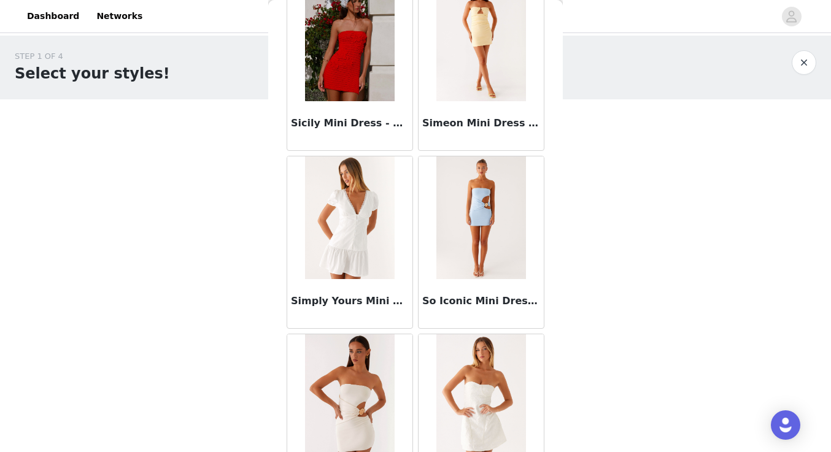
scroll to position [32694, 0]
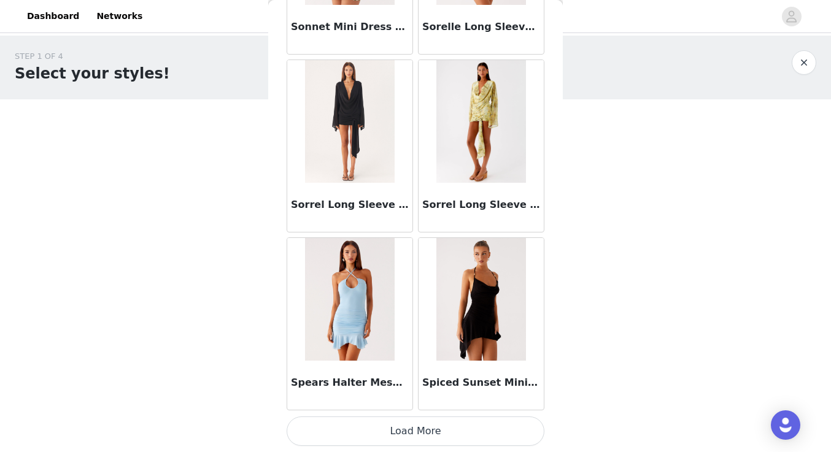
click at [405, 426] on button "Load More" at bounding box center [416, 431] width 258 height 29
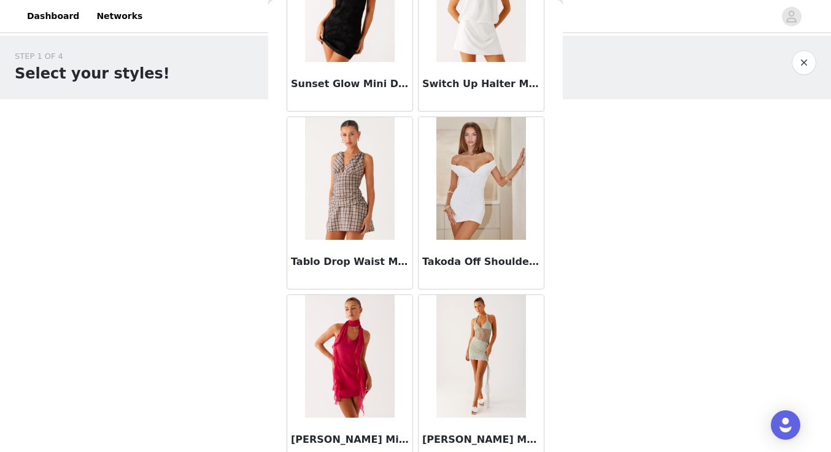
scroll to position [34479, 0]
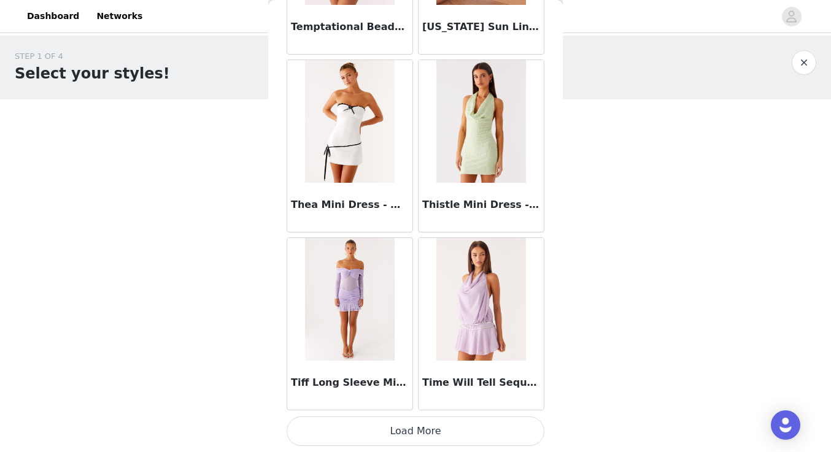
click at [413, 424] on button "Load More" at bounding box center [416, 431] width 258 height 29
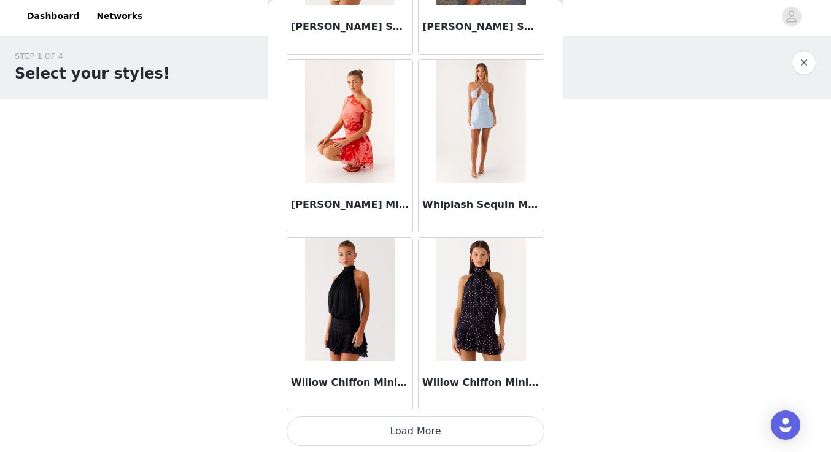
scroll to position [0, 0]
click at [442, 421] on button "Load More" at bounding box center [416, 431] width 258 height 29
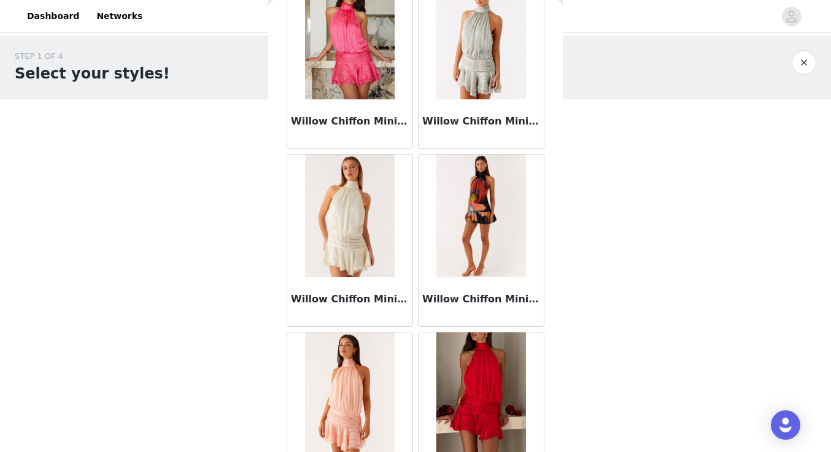
scroll to position [37648, 0]
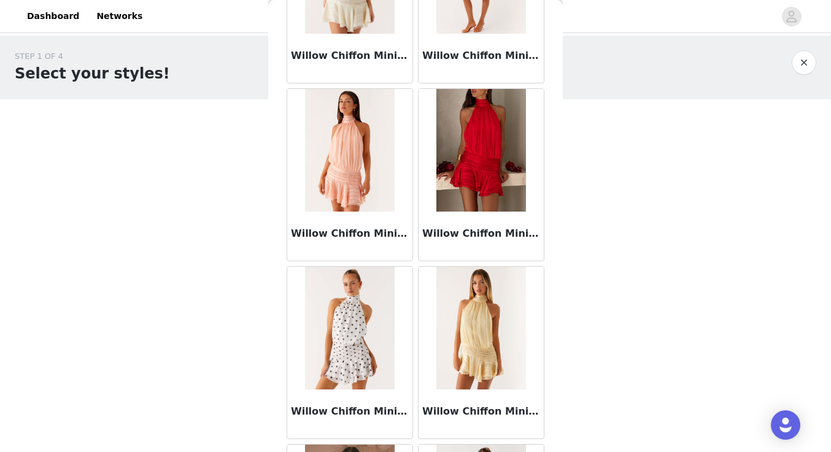
click at [409, 235] on div "Willow Chiffon Mini Dress - Orange" at bounding box center [349, 236] width 125 height 49
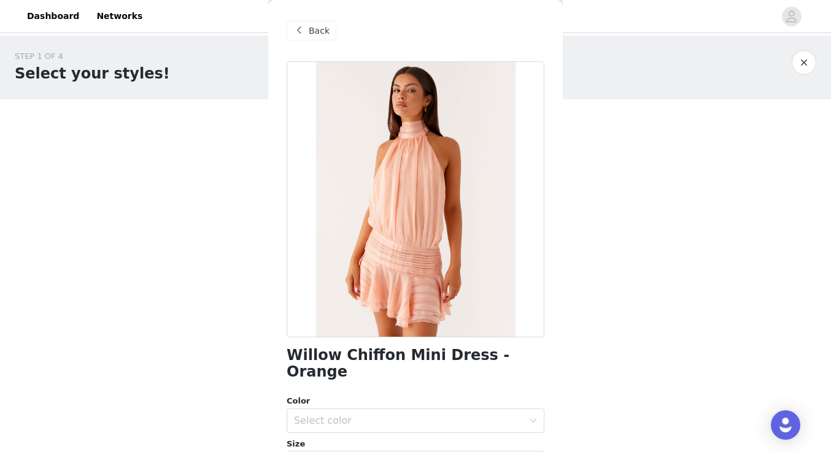
scroll to position [0, 0]
click at [311, 33] on span "Back" at bounding box center [319, 31] width 21 height 13
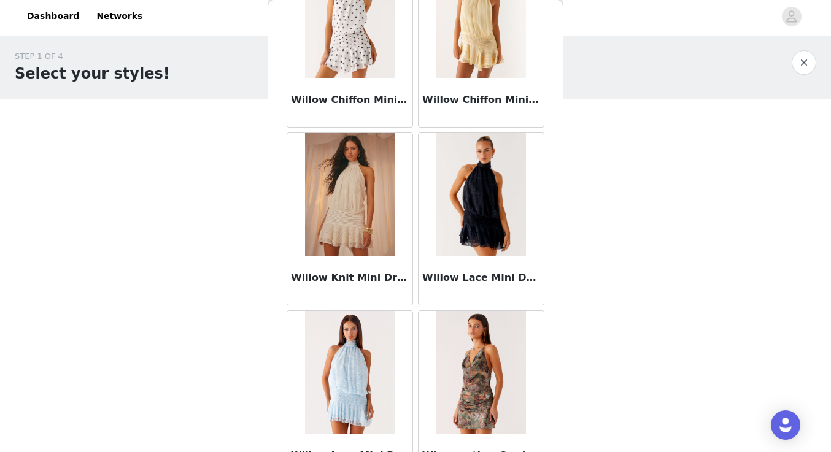
scroll to position [38201, 0]
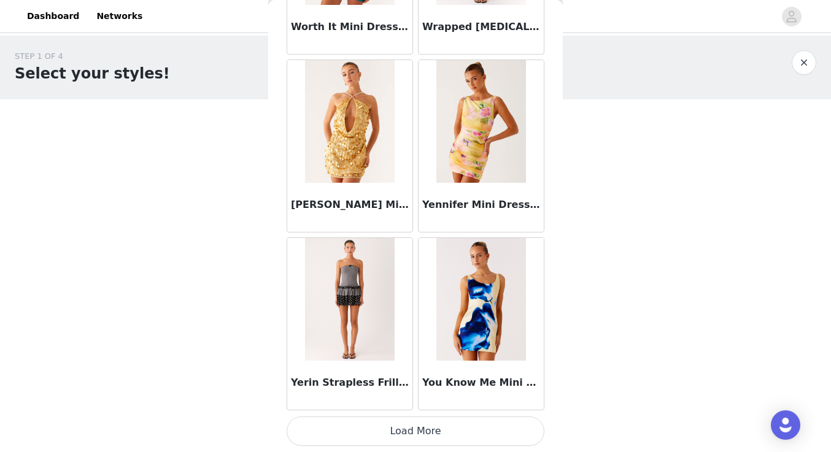
click at [415, 428] on button "Load More" at bounding box center [416, 431] width 258 height 29
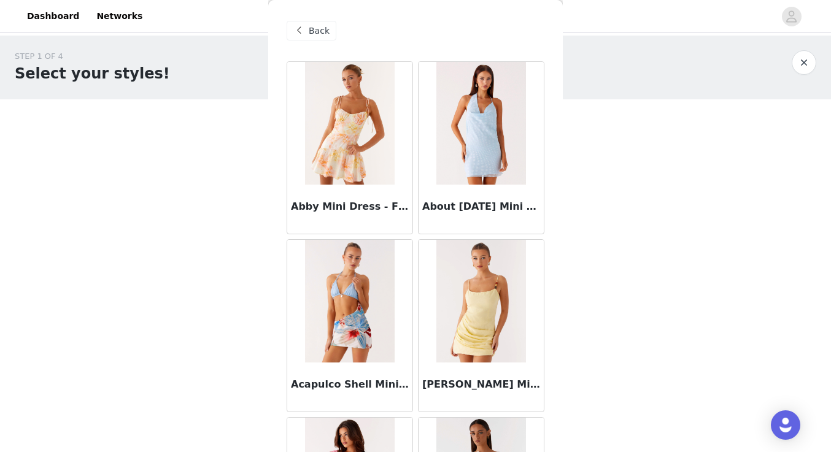
scroll to position [0, 0]
click at [324, 47] on div "Back" at bounding box center [416, 30] width 258 height 61
click at [320, 37] on div "Back" at bounding box center [312, 31] width 50 height 20
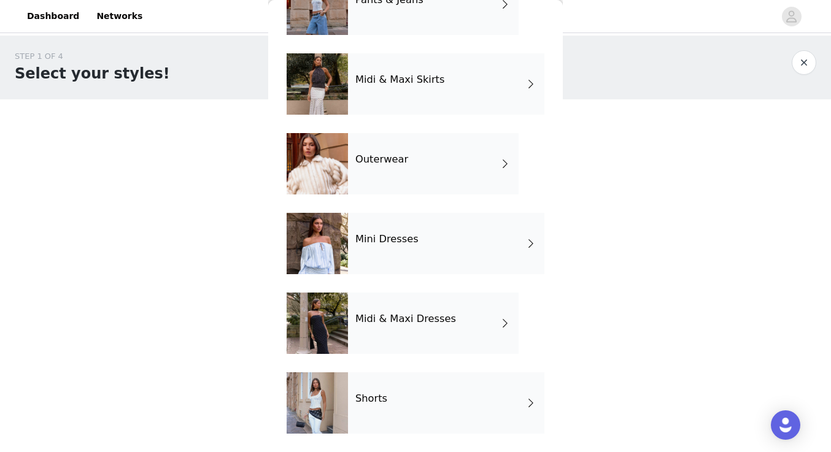
click at [416, 323] on h4 "Midi & Maxi Dresses" at bounding box center [405, 319] width 101 height 11
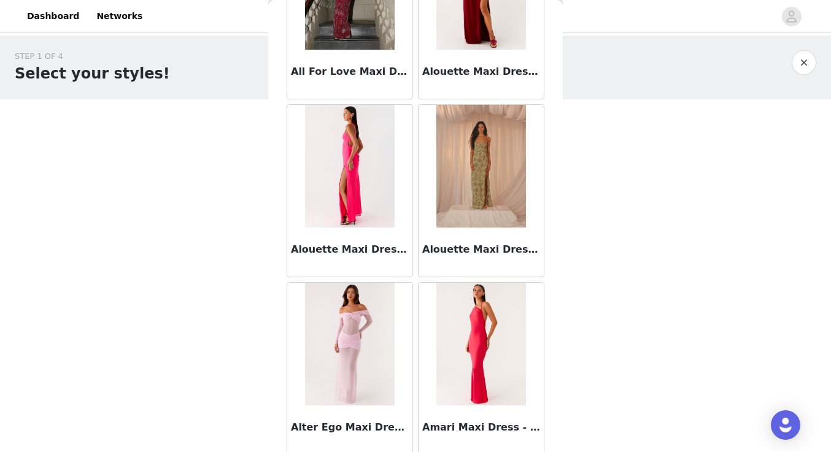
scroll to position [1205, 0]
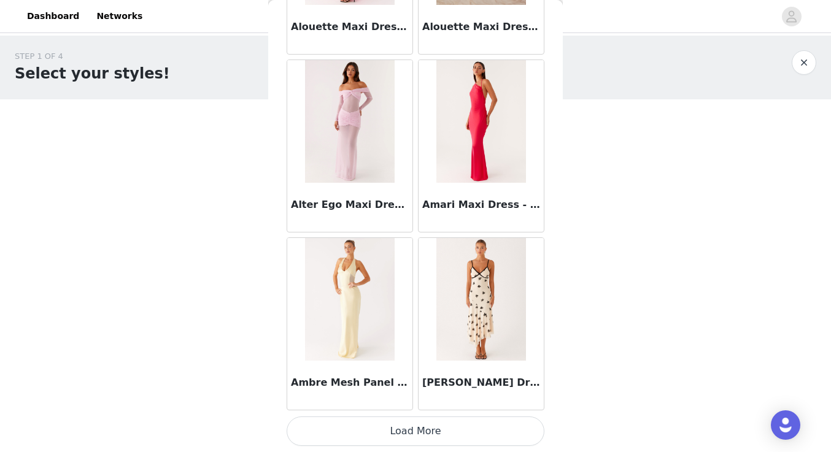
click at [408, 423] on button "Load More" at bounding box center [416, 431] width 258 height 29
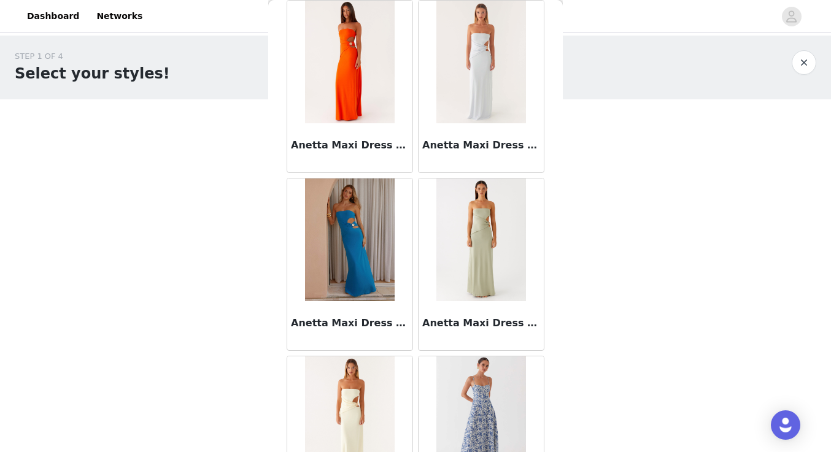
scroll to position [3088, 0]
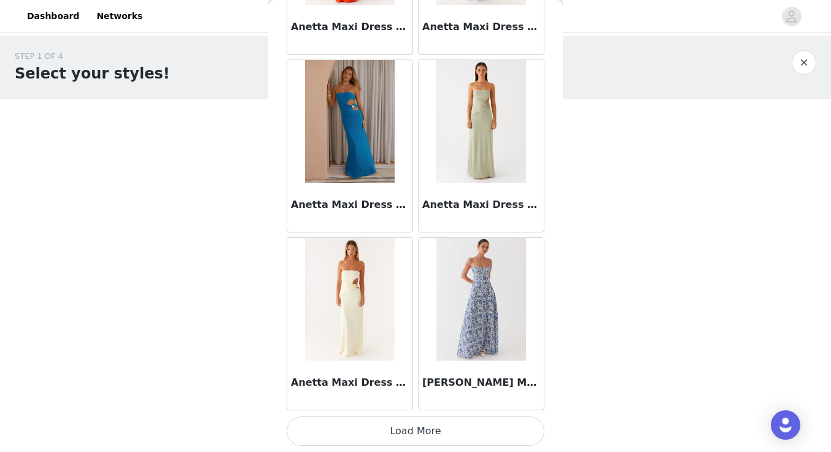
click at [407, 423] on button "Load More" at bounding box center [416, 431] width 258 height 29
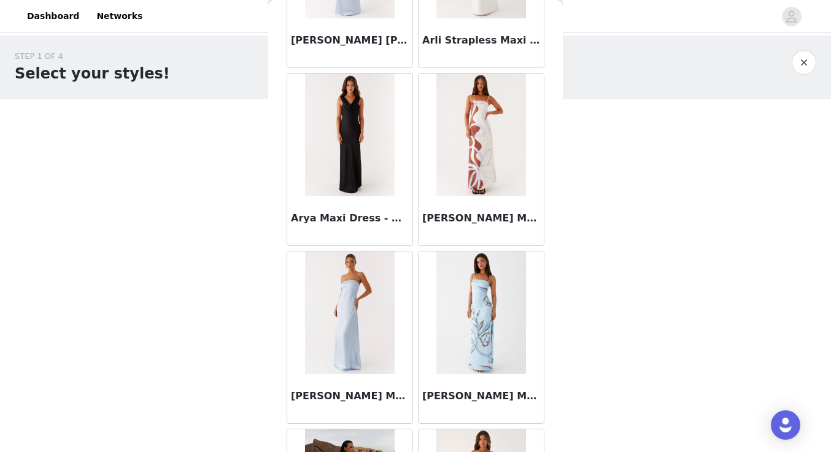
scroll to position [4084, 0]
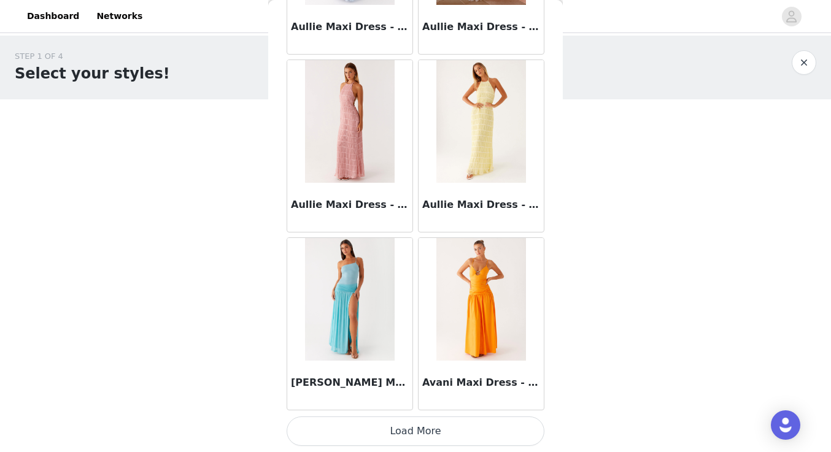
click at [412, 428] on button "Load More" at bounding box center [416, 431] width 258 height 29
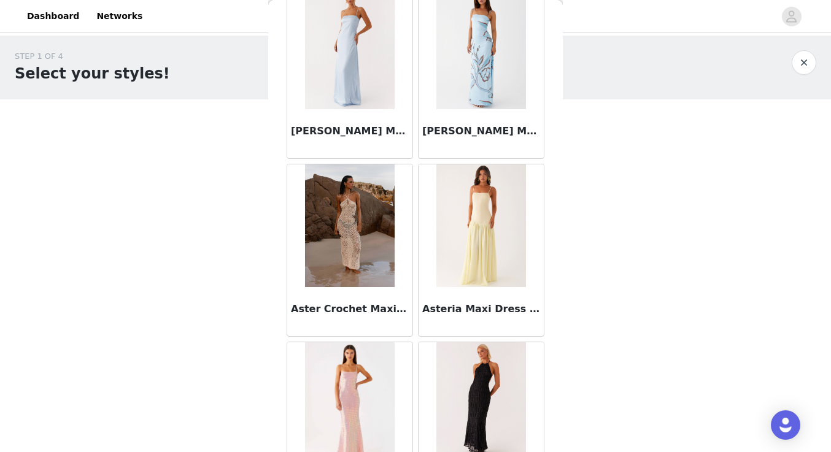
scroll to position [0, 0]
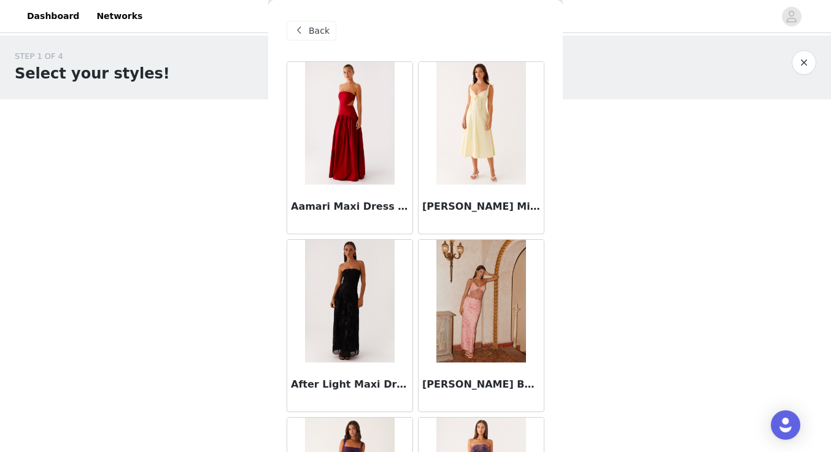
click at [319, 34] on span "Back" at bounding box center [319, 31] width 21 height 13
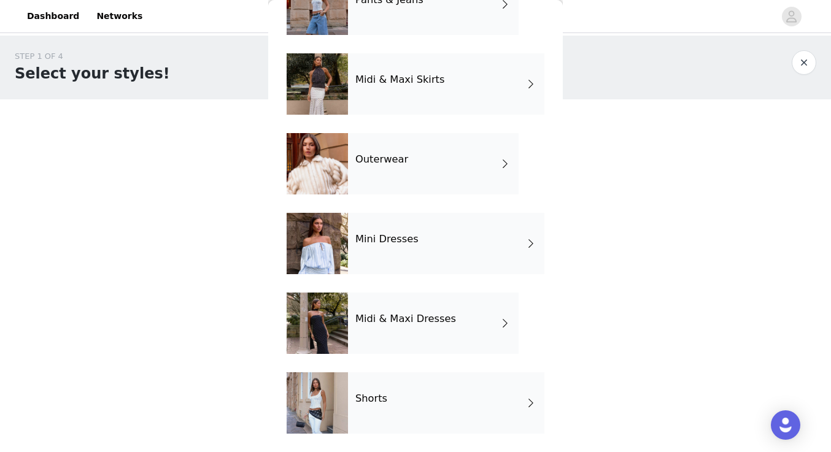
scroll to position [247, 0]
click at [401, 390] on div "Shorts" at bounding box center [446, 403] width 196 height 61
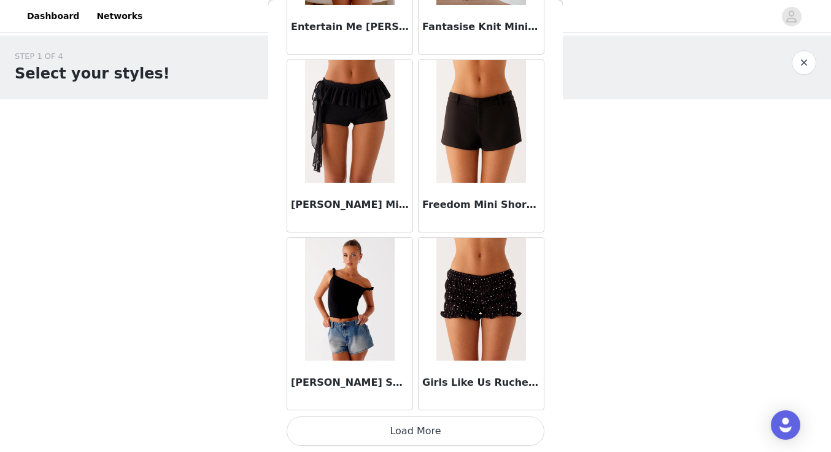
scroll to position [1426, 0]
click at [422, 429] on button "Load More" at bounding box center [416, 431] width 258 height 29
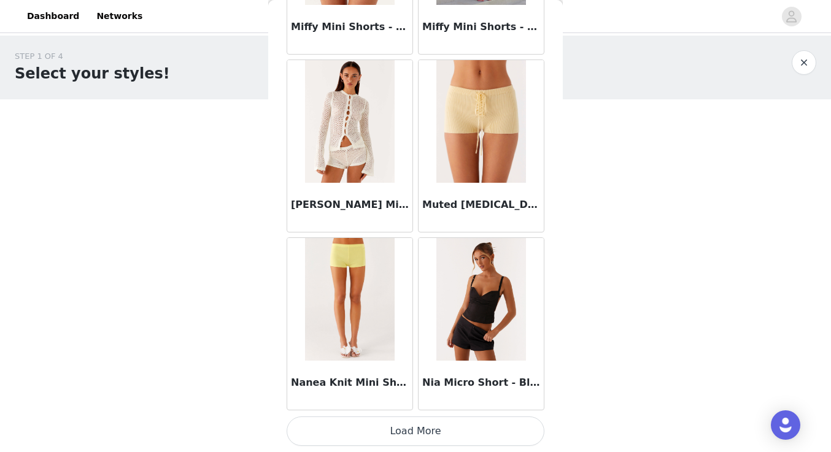
scroll to position [3206, 0]
click at [416, 428] on button "Load More" at bounding box center [416, 431] width 258 height 29
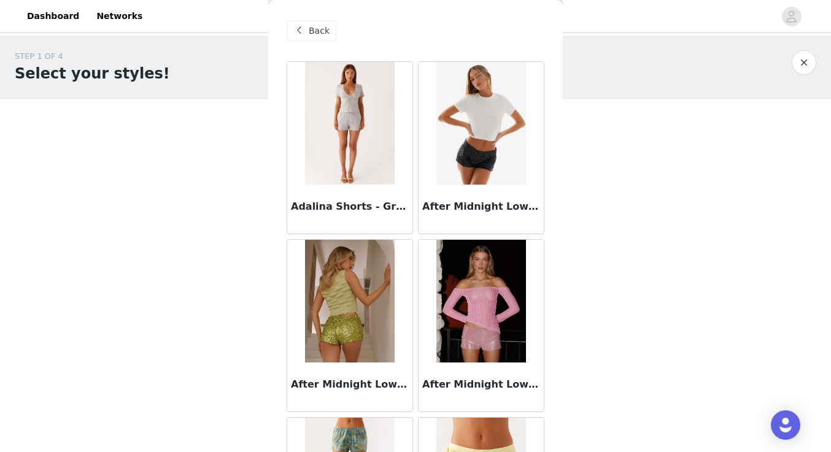
scroll to position [0, 0]
click at [322, 36] on span "Back" at bounding box center [319, 31] width 21 height 13
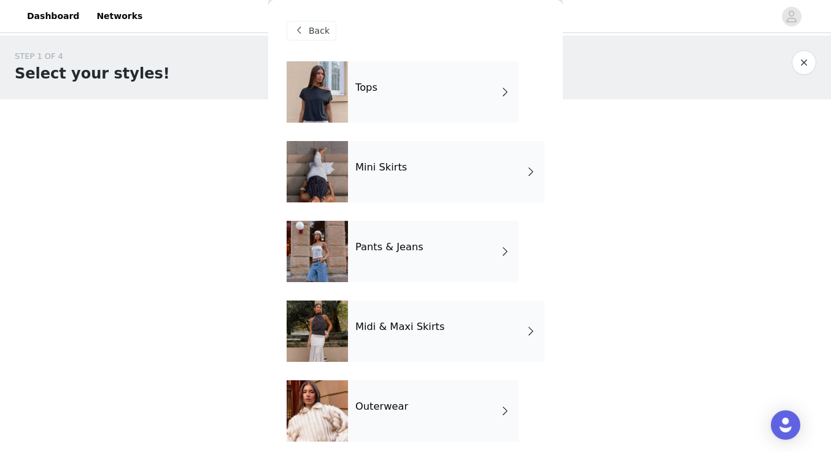
click at [428, 108] on div "Tops" at bounding box center [433, 91] width 171 height 61
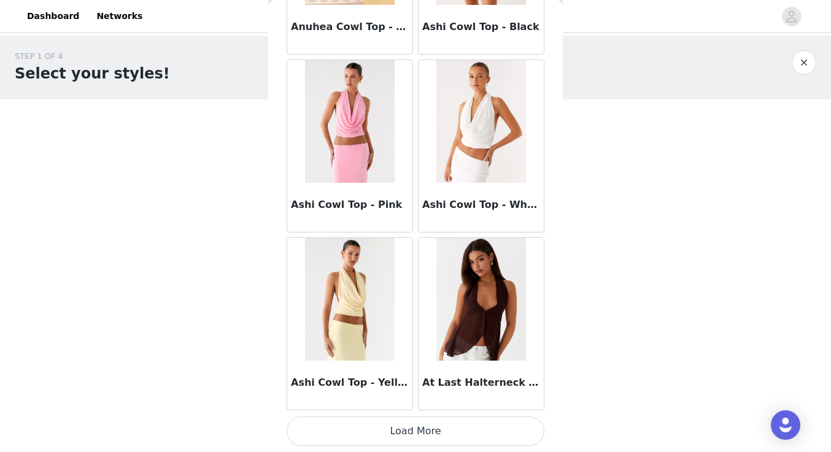
click at [409, 424] on button "Load More" at bounding box center [416, 431] width 258 height 29
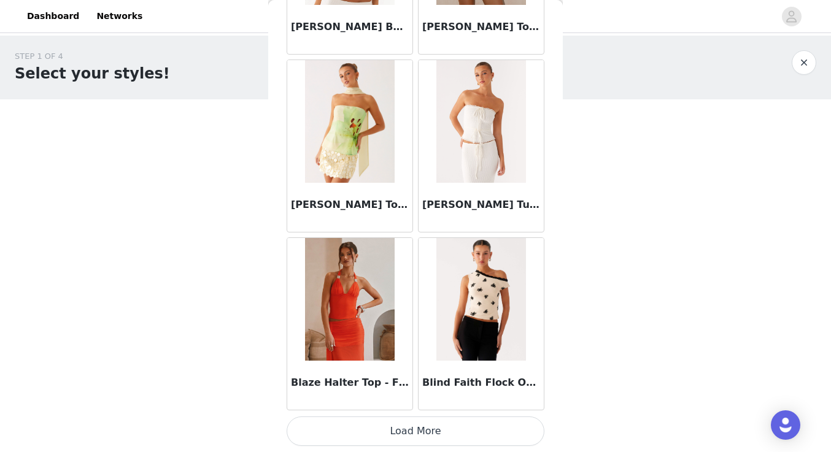
click at [400, 420] on button "Load More" at bounding box center [416, 431] width 258 height 29
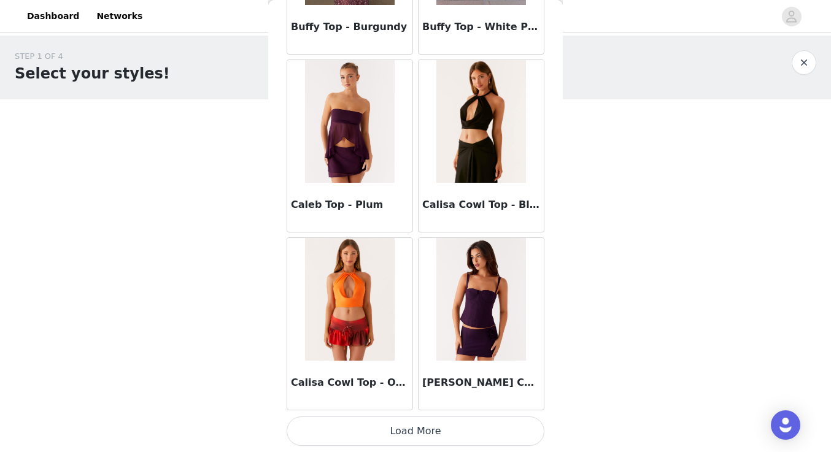
click at [416, 429] on button "Load More" at bounding box center [416, 431] width 258 height 29
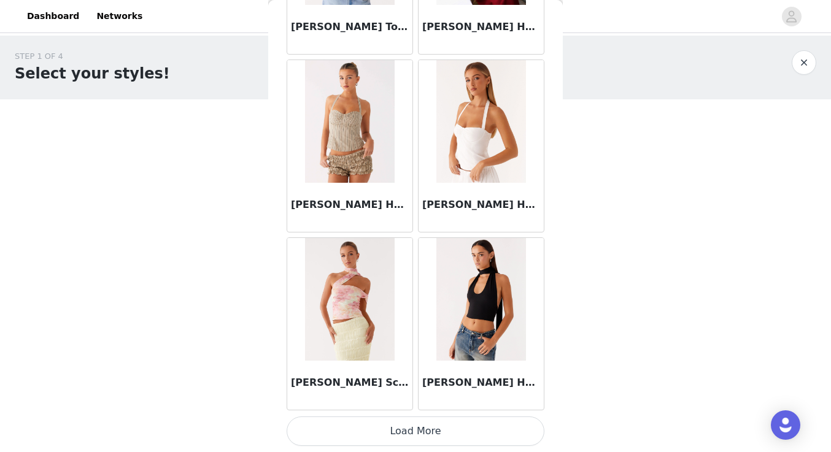
click at [412, 434] on button "Load More" at bounding box center [416, 431] width 258 height 29
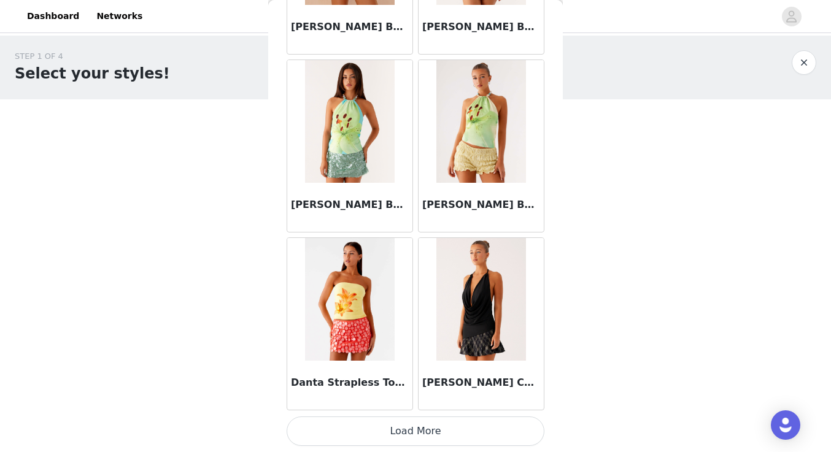
scroll to position [0, 0]
click at [395, 431] on button "Load More" at bounding box center [416, 431] width 258 height 29
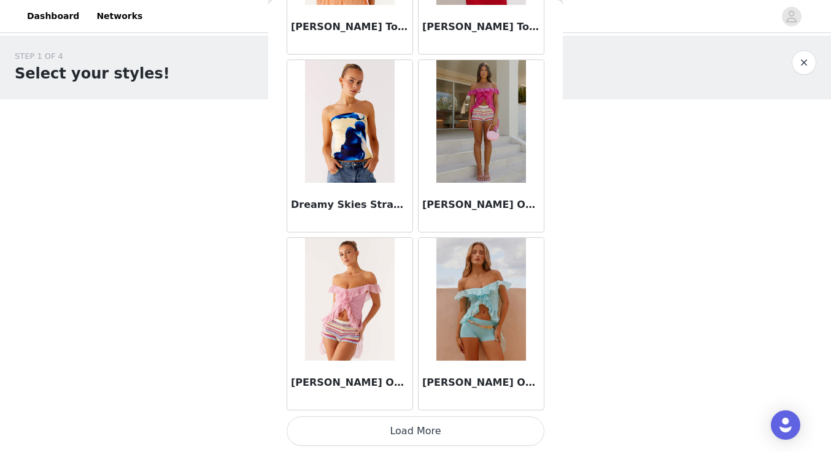
click at [416, 420] on button "Load More" at bounding box center [416, 431] width 258 height 29
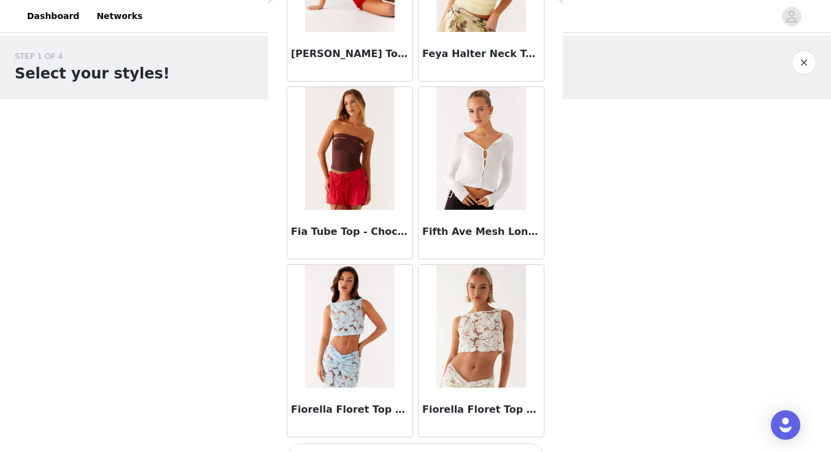
scroll to position [12082, 0]
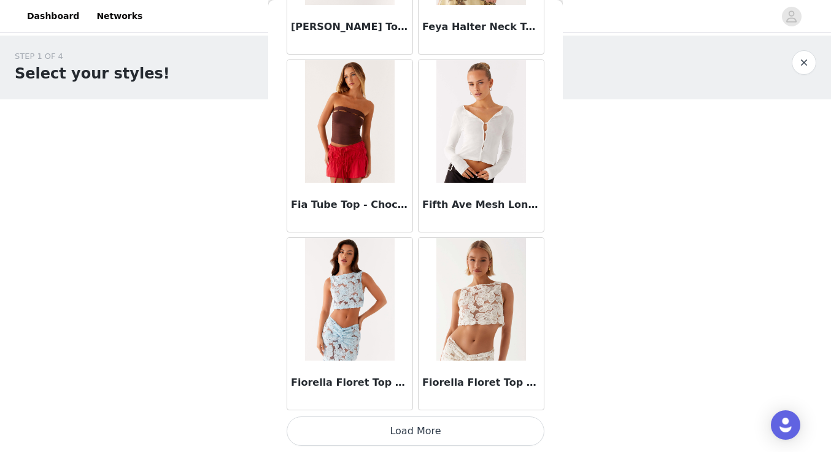
click at [427, 444] on button "Load More" at bounding box center [416, 431] width 258 height 29
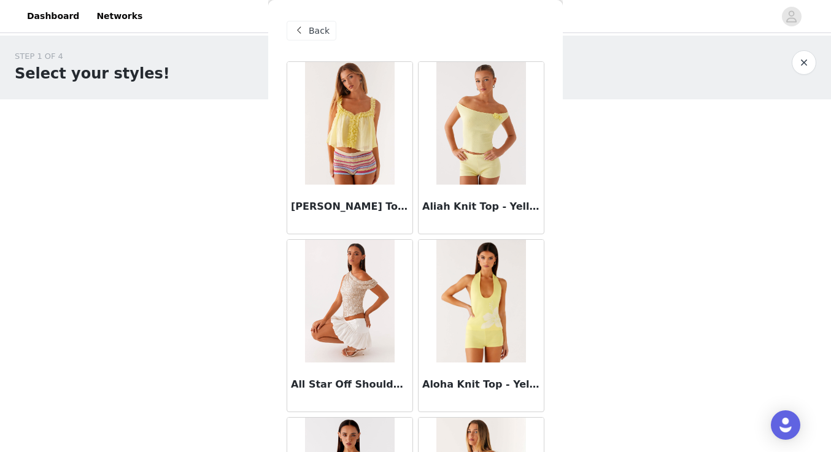
scroll to position [0, 0]
click at [321, 34] on span "Back" at bounding box center [319, 31] width 21 height 13
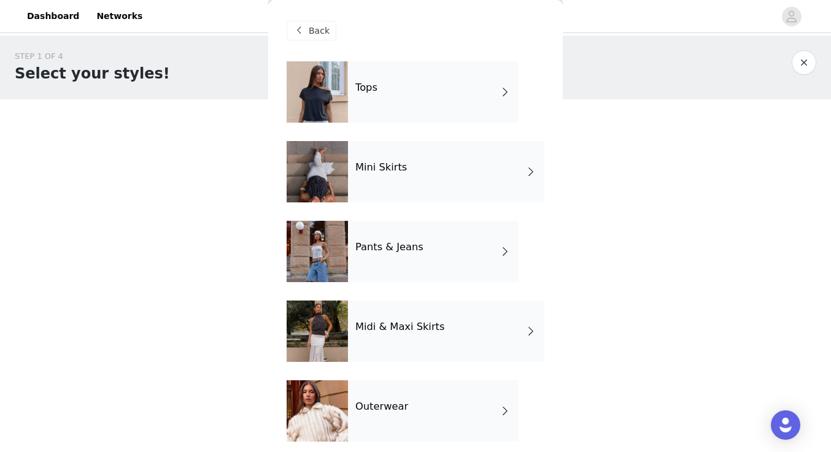
click at [430, 180] on div "Mini Skirts" at bounding box center [446, 171] width 196 height 61
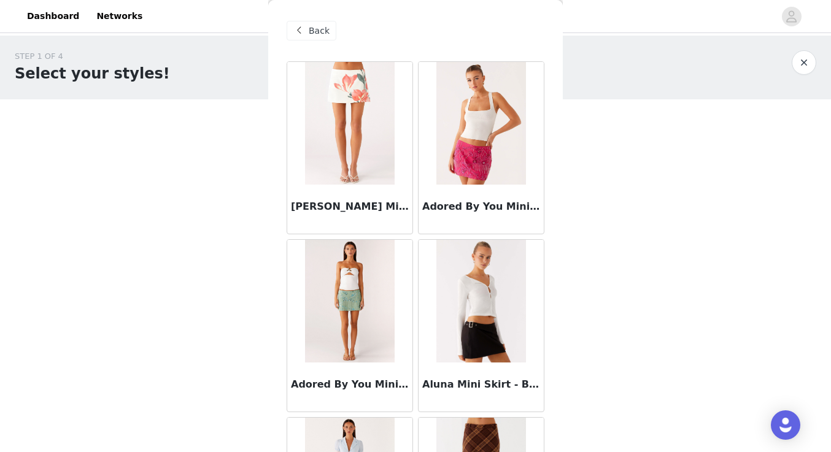
click at [315, 33] on span "Back" at bounding box center [319, 31] width 21 height 13
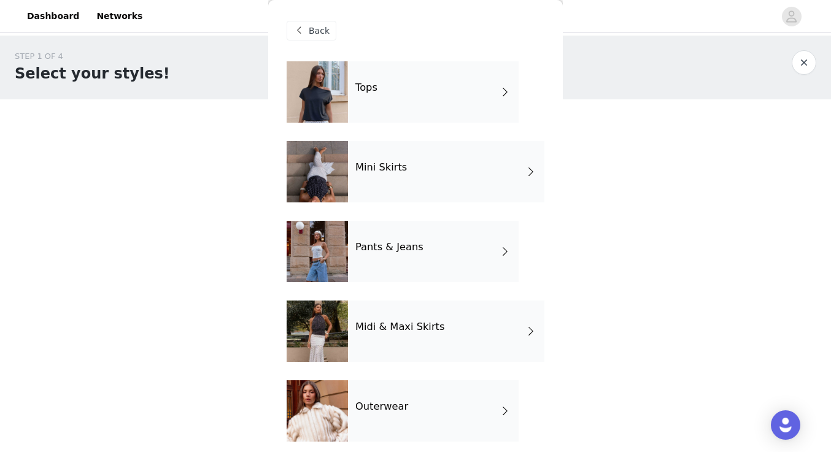
click at [392, 260] on div "Pants & Jeans" at bounding box center [433, 251] width 171 height 61
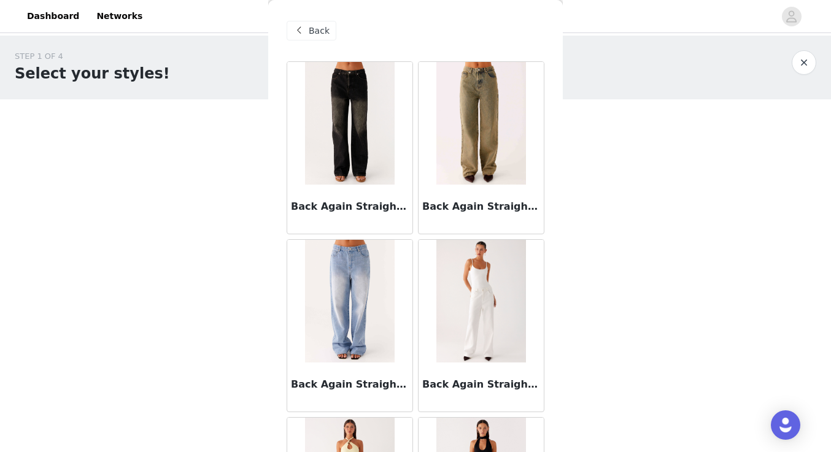
click at [322, 32] on span "Back" at bounding box center [319, 31] width 21 height 13
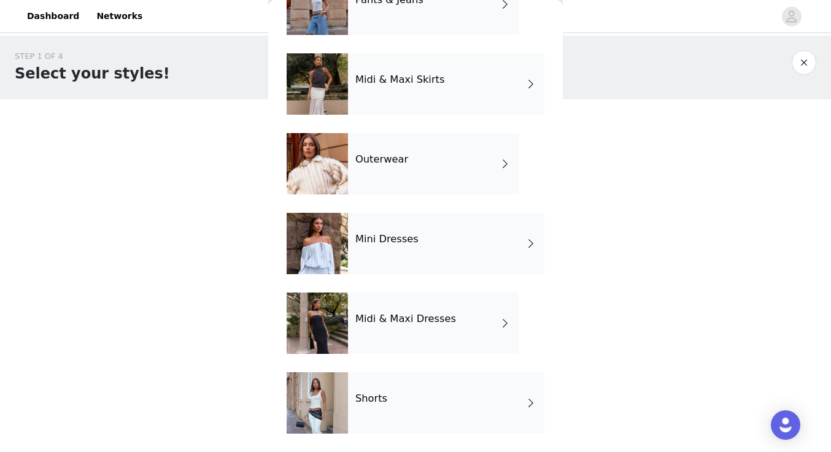
scroll to position [247, 0]
click at [393, 381] on div "Shorts" at bounding box center [446, 403] width 196 height 61
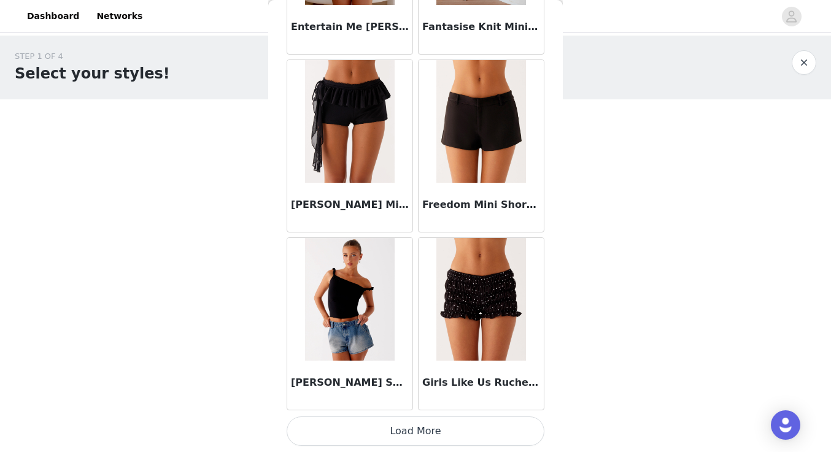
scroll to position [1426, 0]
click at [414, 432] on button "Load More" at bounding box center [416, 431] width 258 height 29
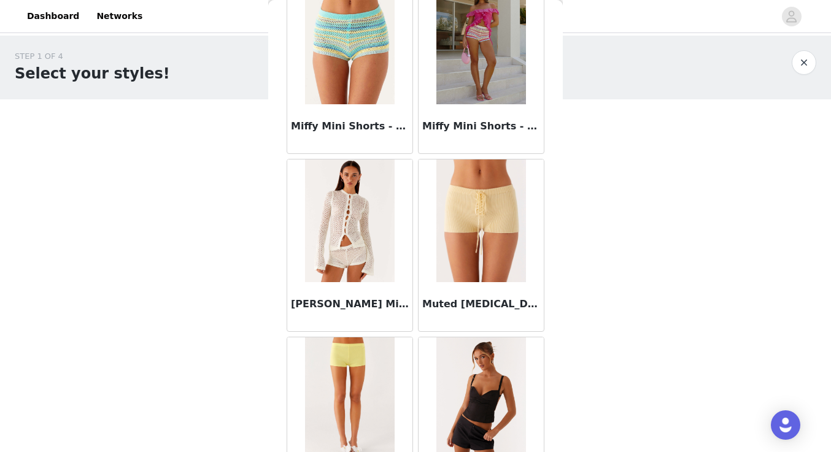
scroll to position [3108, 0]
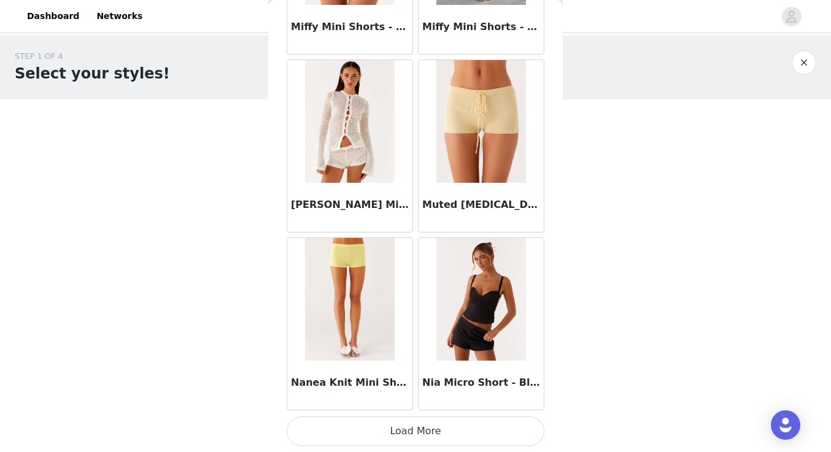
click at [407, 431] on button "Load More" at bounding box center [416, 431] width 258 height 29
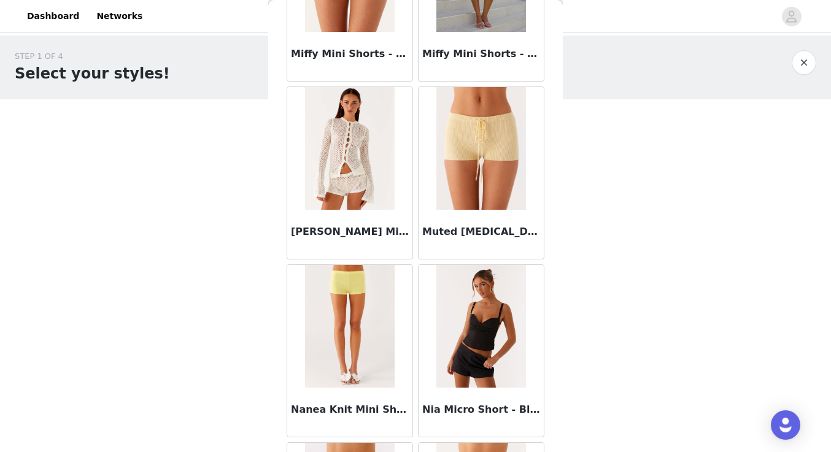
scroll to position [3143, 0]
